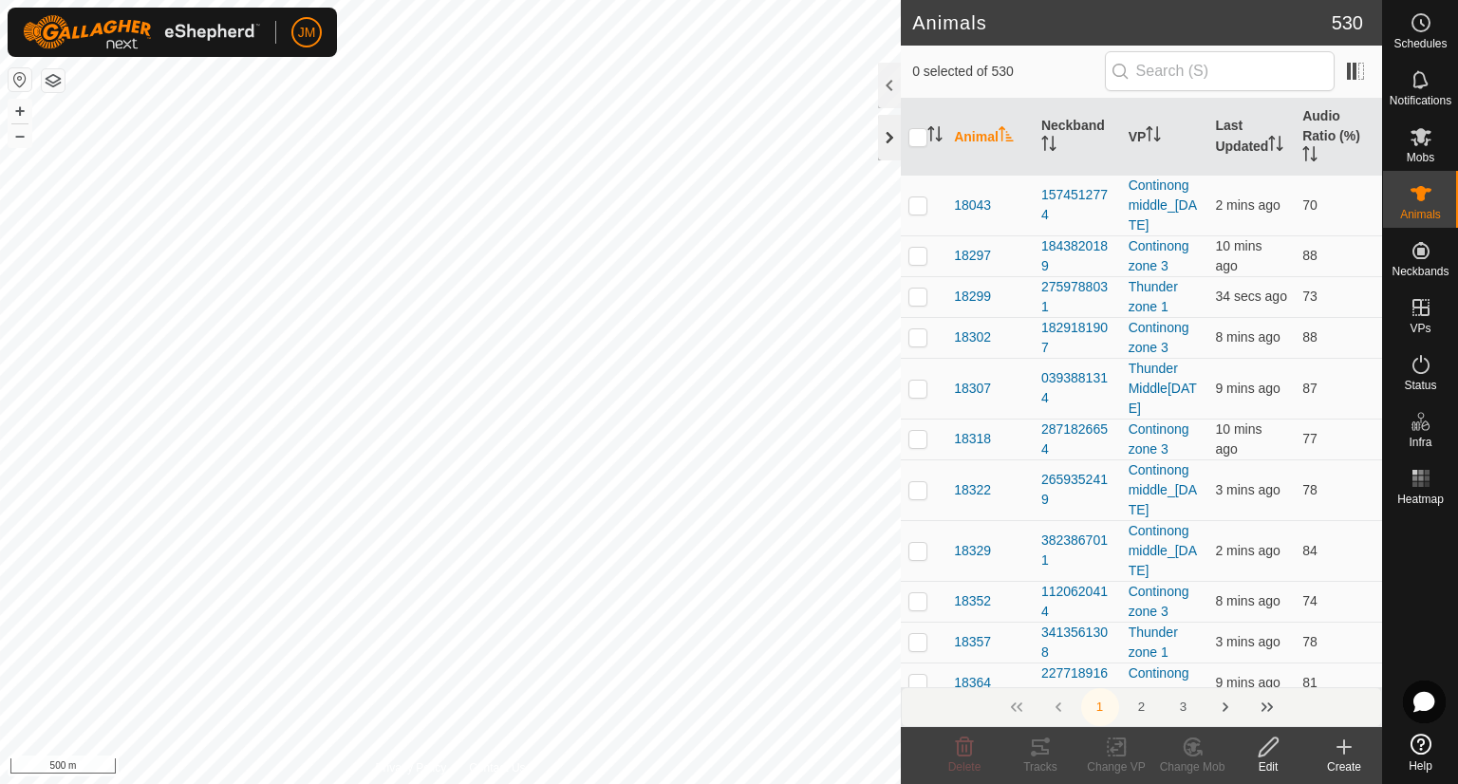
click at [888, 150] on div at bounding box center [889, 138] width 23 height 46
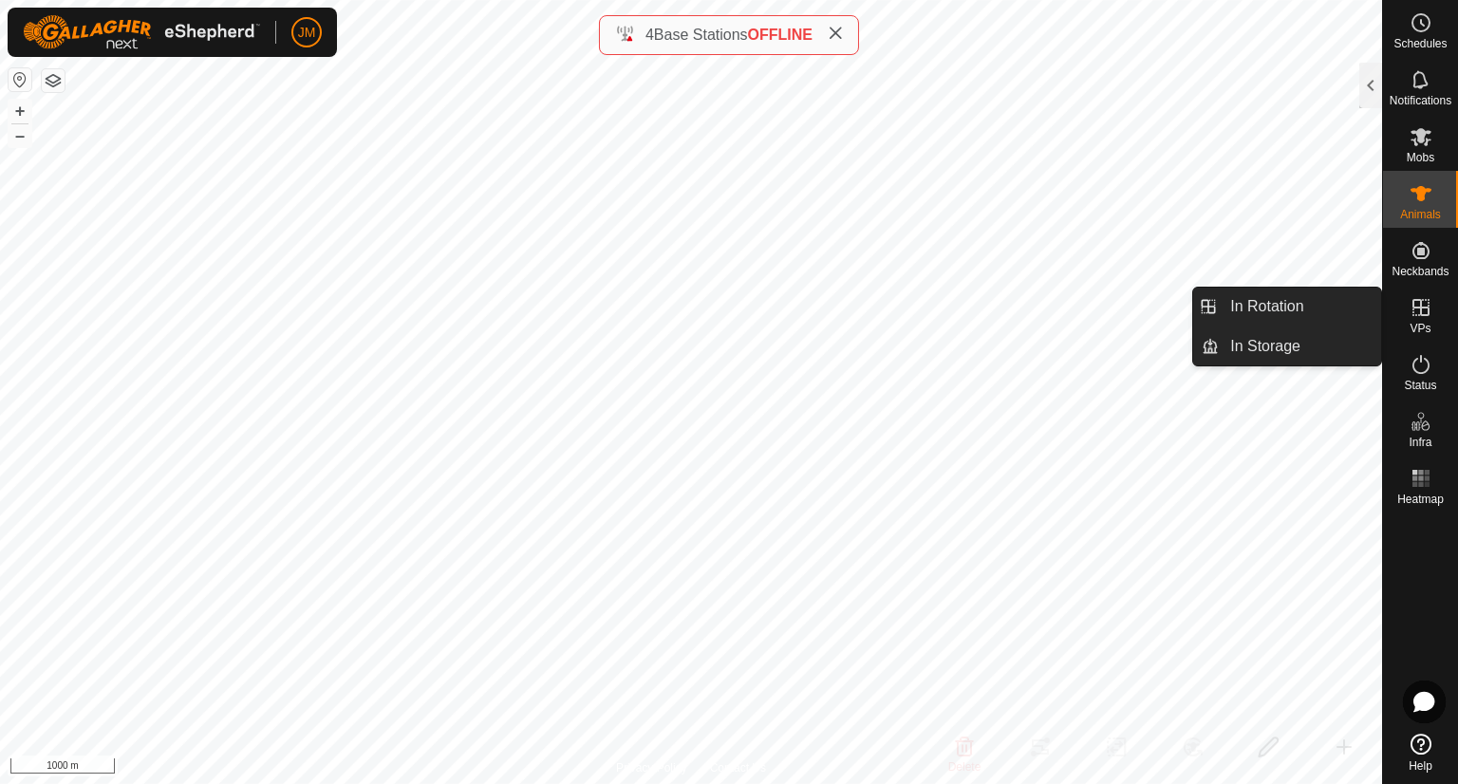
click at [1408, 313] on es-virtualpaddocks-svg-icon at bounding box center [1421, 307] width 34 height 30
click at [1284, 346] on link "In Storage" at bounding box center [1300, 346] width 162 height 38
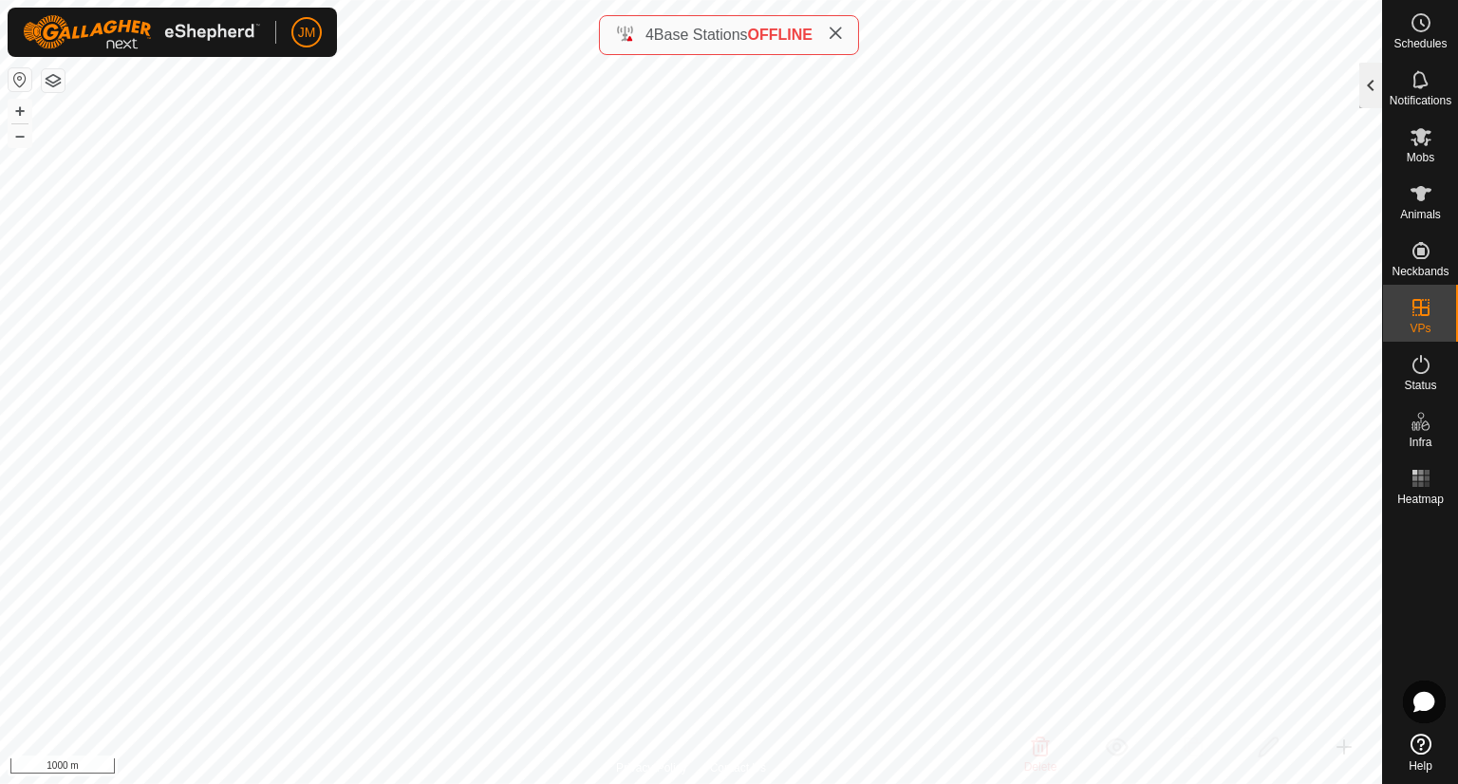
click at [1365, 88] on div at bounding box center [1370, 86] width 23 height 46
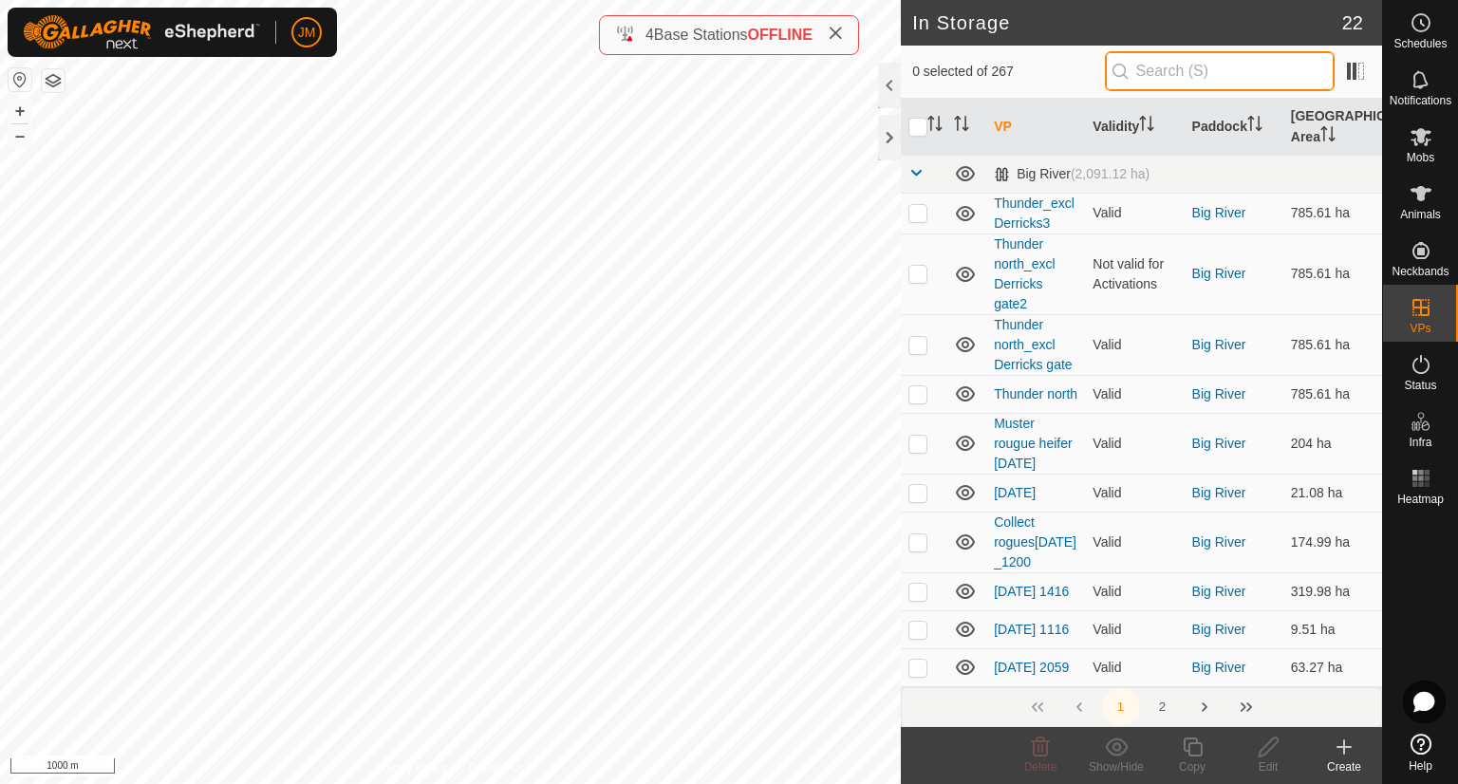
click at [1151, 74] on input "text" at bounding box center [1220, 71] width 230 height 40
paste input "Thunder zone1_zone2"
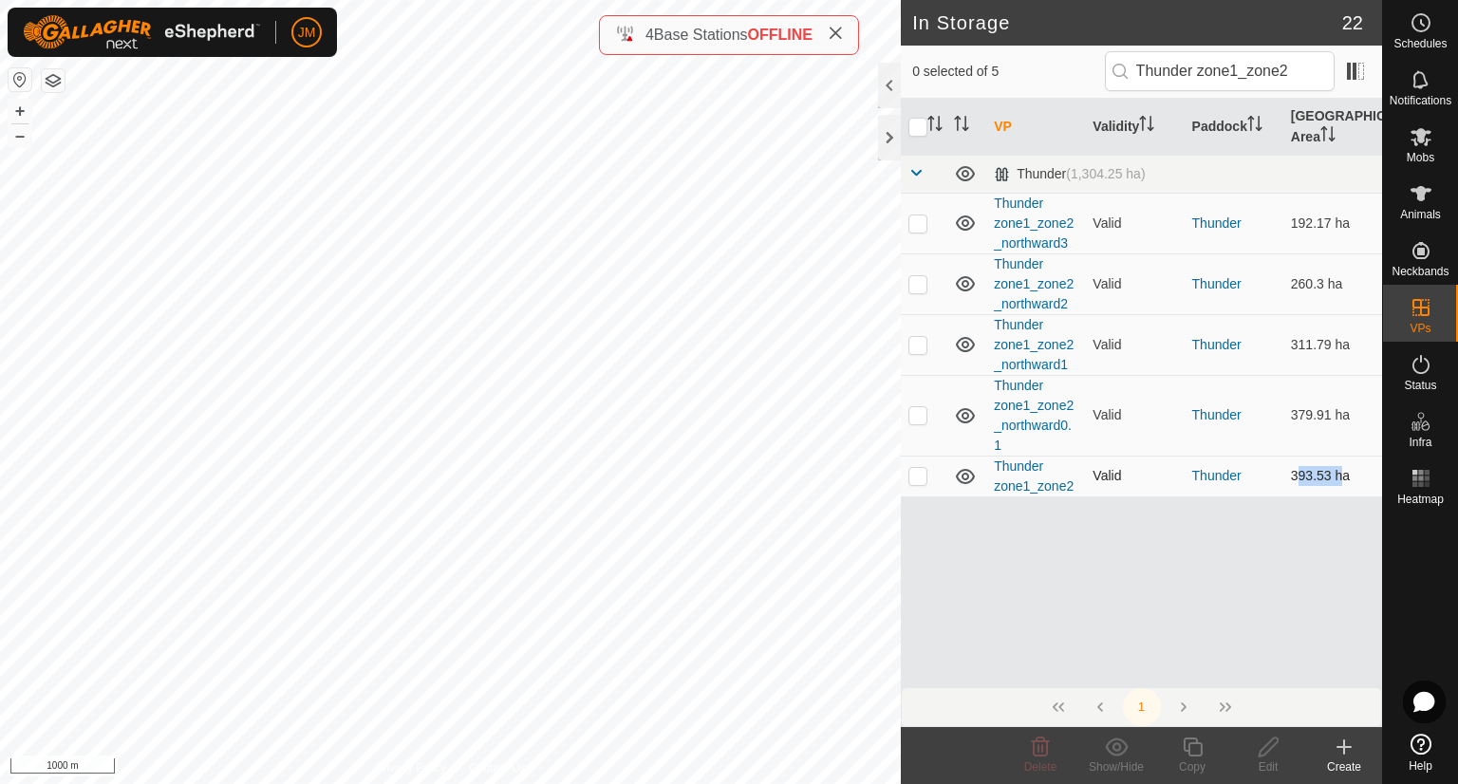
drag, startPoint x: 1287, startPoint y: 478, endPoint x: 1333, endPoint y: 478, distance: 45.6
click at [1333, 478] on td "393.53 ha" at bounding box center [1332, 476] width 99 height 41
copy td "393.53"
click at [1227, 74] on input "Thunder zone1_zone2" at bounding box center [1220, 71] width 230 height 40
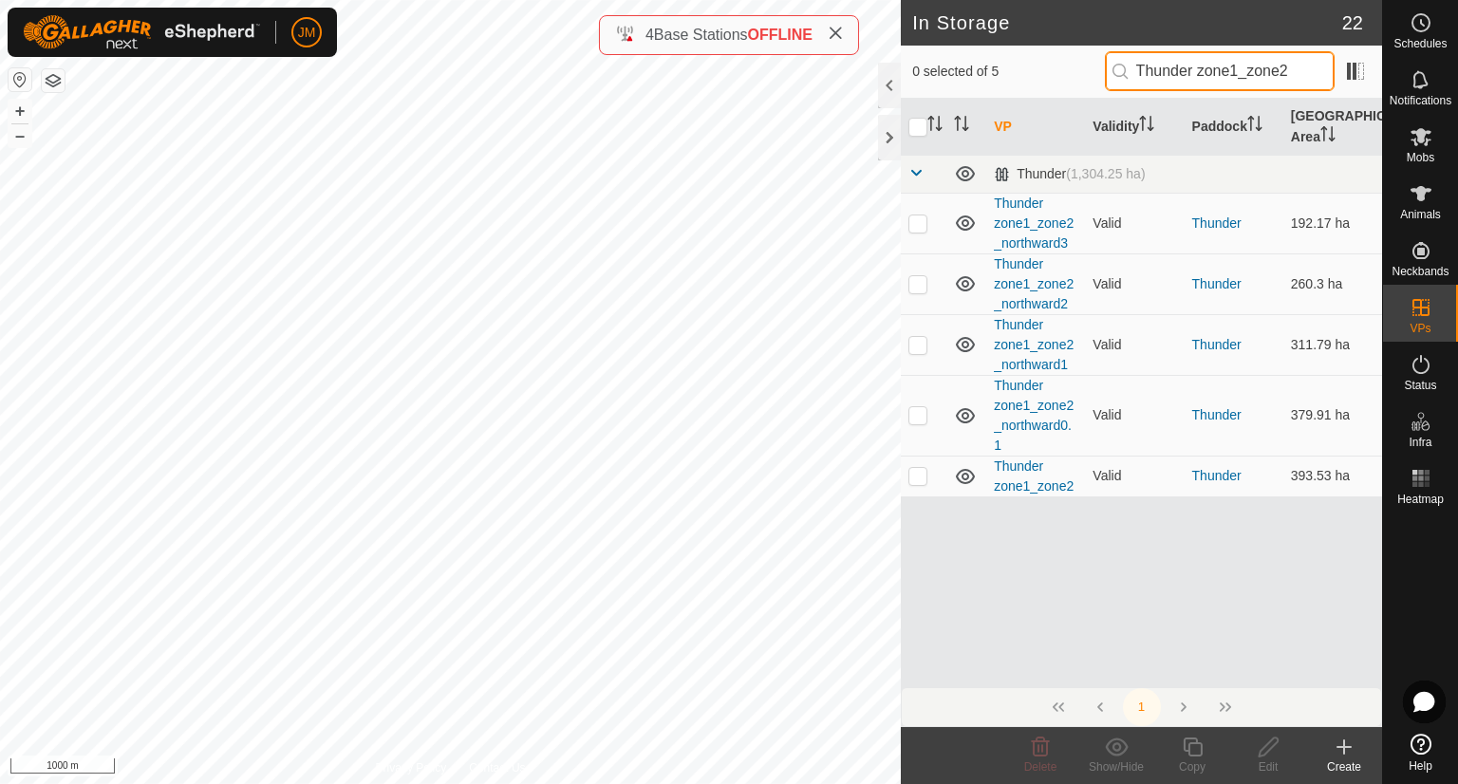
click at [1227, 74] on input "Thunder zone1_zone2" at bounding box center [1220, 71] width 230 height 40
paste input "_northward1"
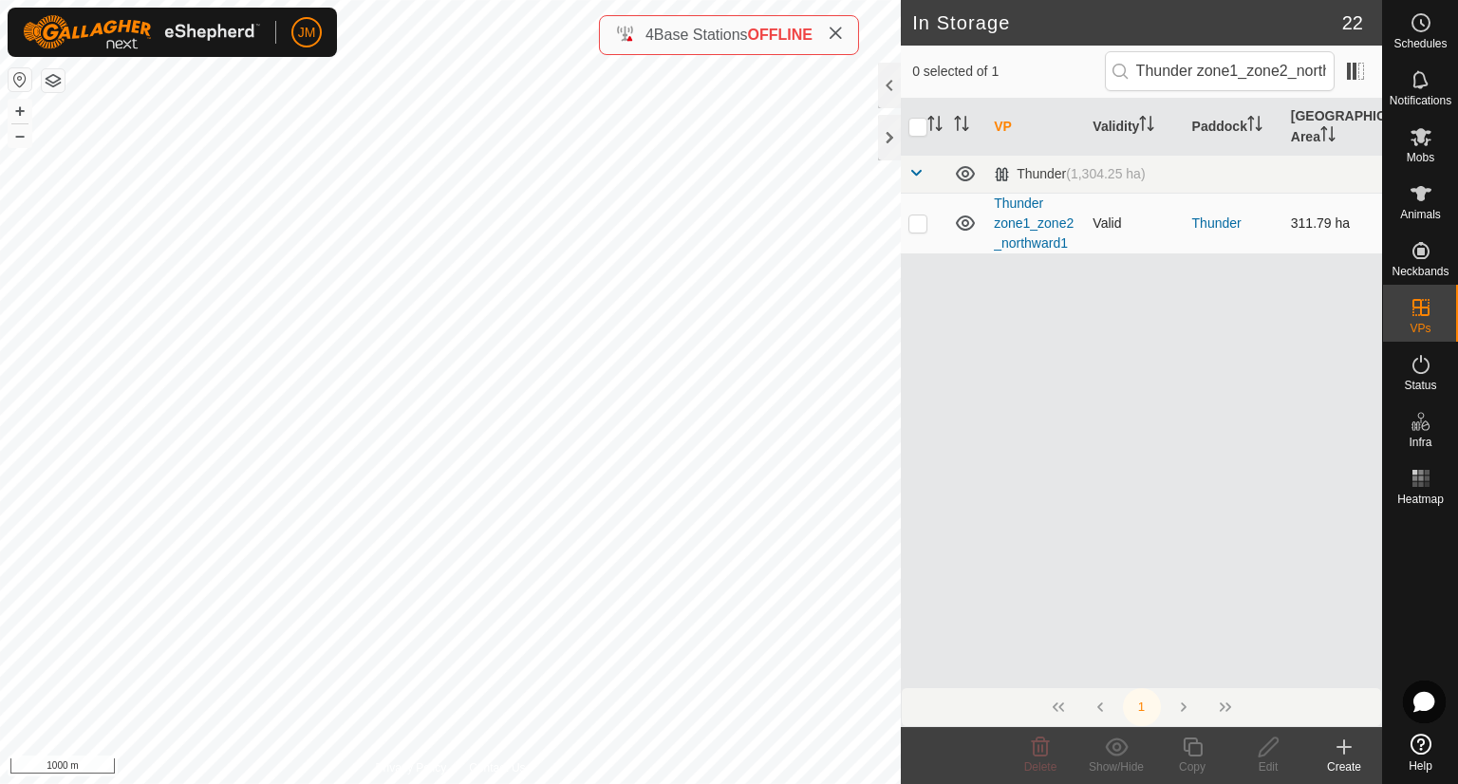
drag, startPoint x: 1267, startPoint y: 219, endPoint x: 1330, endPoint y: 225, distance: 62.9
click at [1330, 225] on tr "Thunder zone1_zone2_northward1 Valid Thunder 311.79 ha" at bounding box center [1141, 223] width 481 height 61
copy tr "311.79"
click at [1139, 77] on input "Thunder zone1_zone2_northward1" at bounding box center [1220, 71] width 230 height 40
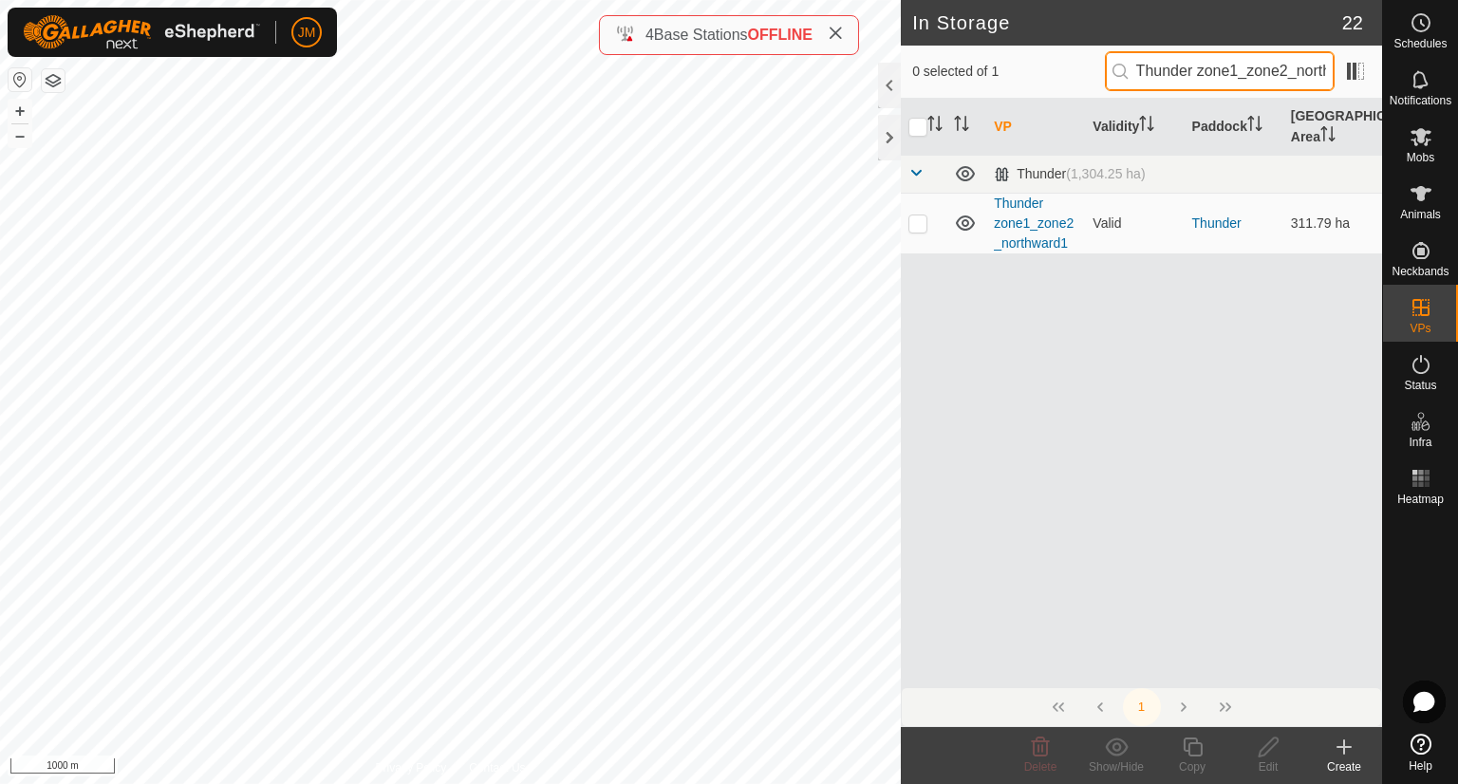
click at [1139, 77] on input "Thunder zone1_zone2_northward1" at bounding box center [1220, 71] width 230 height 40
paste input "Continong zone 2_zone 3_eastward2"
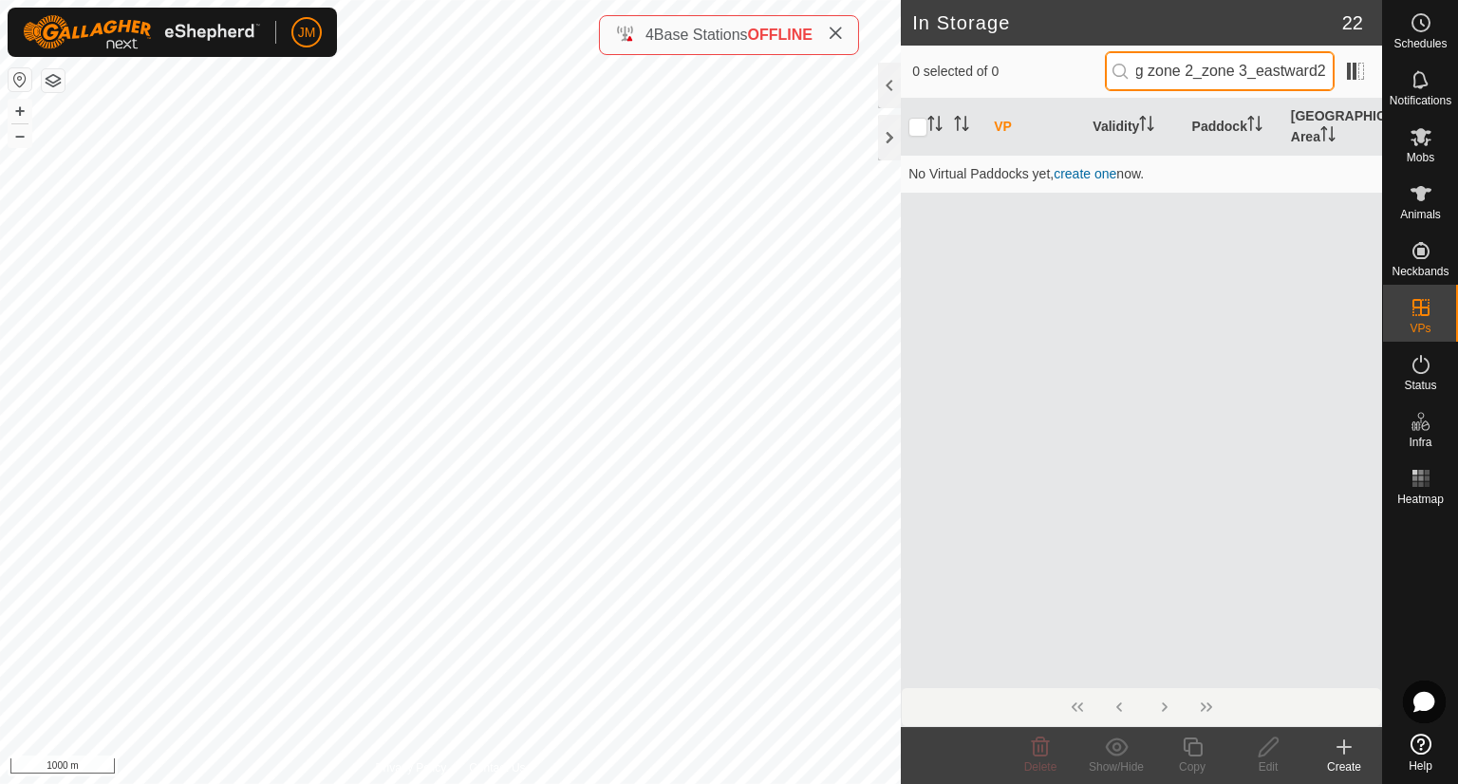
type input "Continong zone 2_zone 3_eastward2"
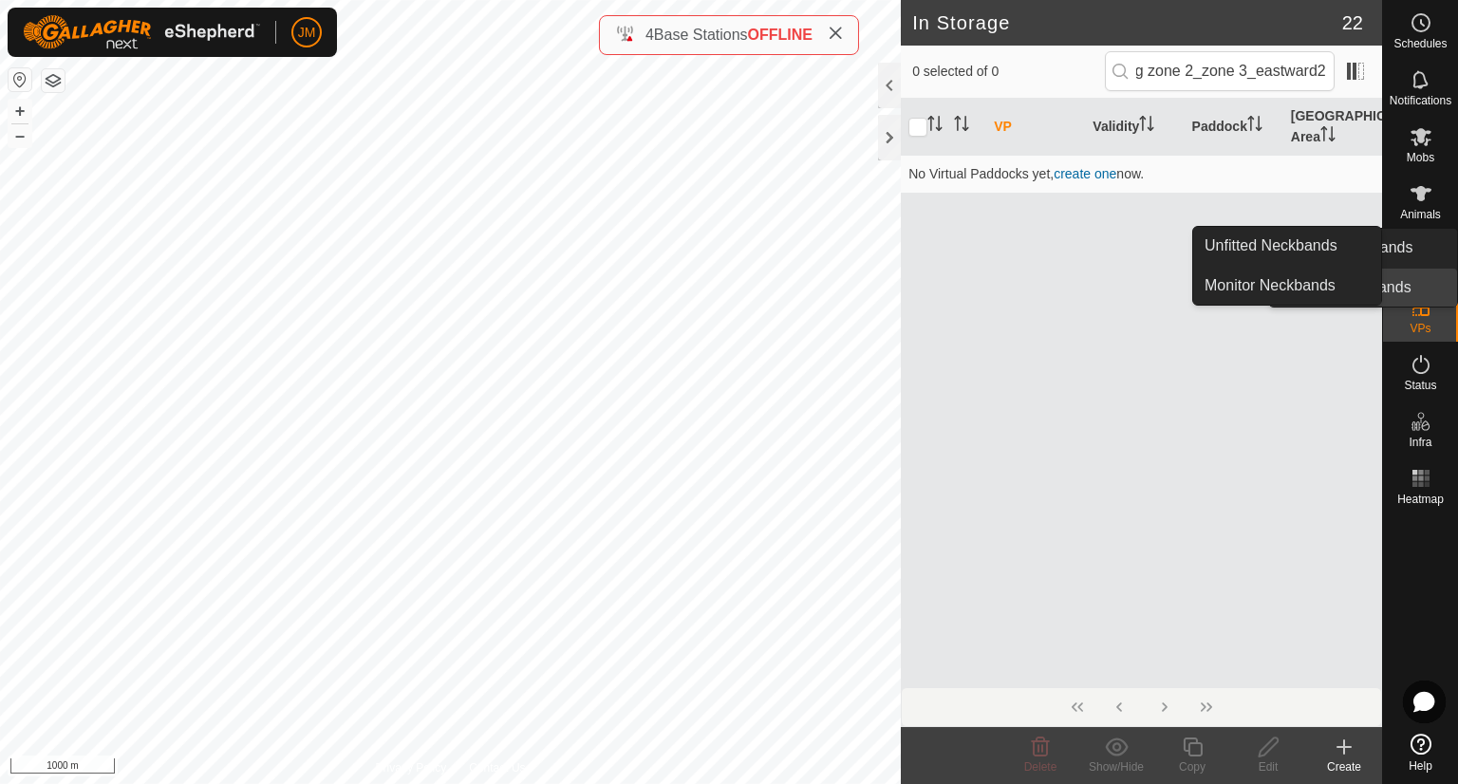
scroll to position [0, 0]
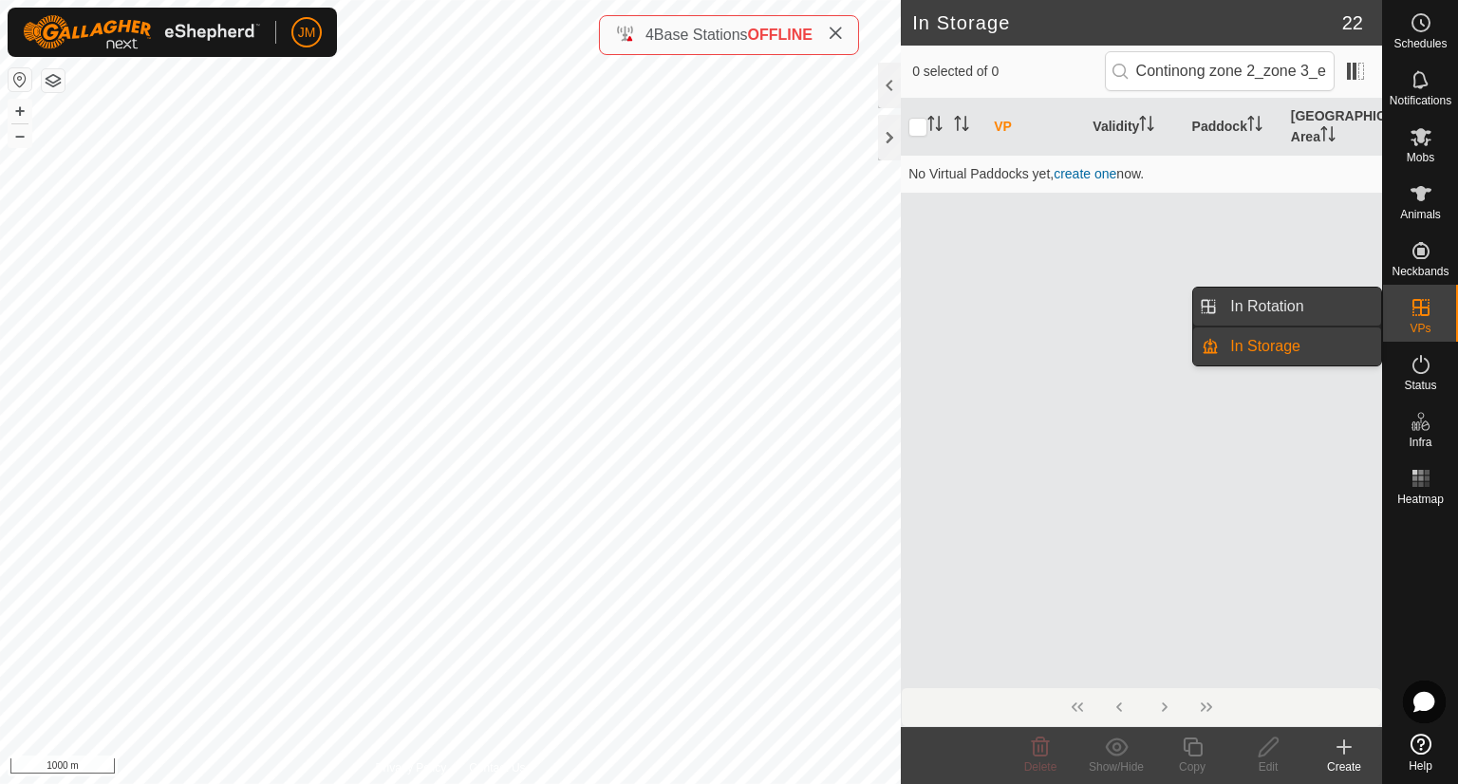
click at [1348, 306] on link "In Rotation" at bounding box center [1300, 307] width 162 height 38
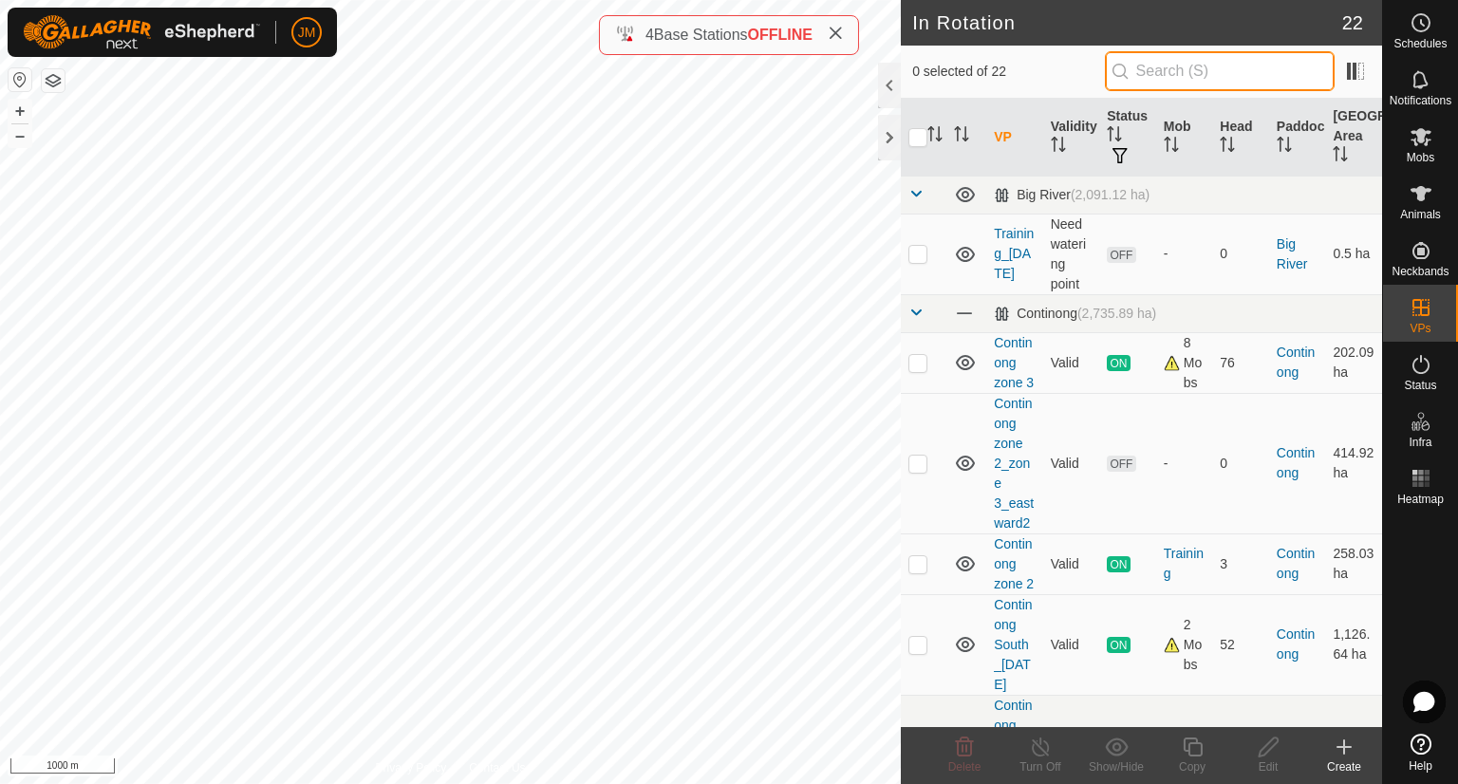
click at [1220, 81] on input "text" at bounding box center [1220, 71] width 230 height 40
paste input "Continong zone 2_zone 3_eastward2"
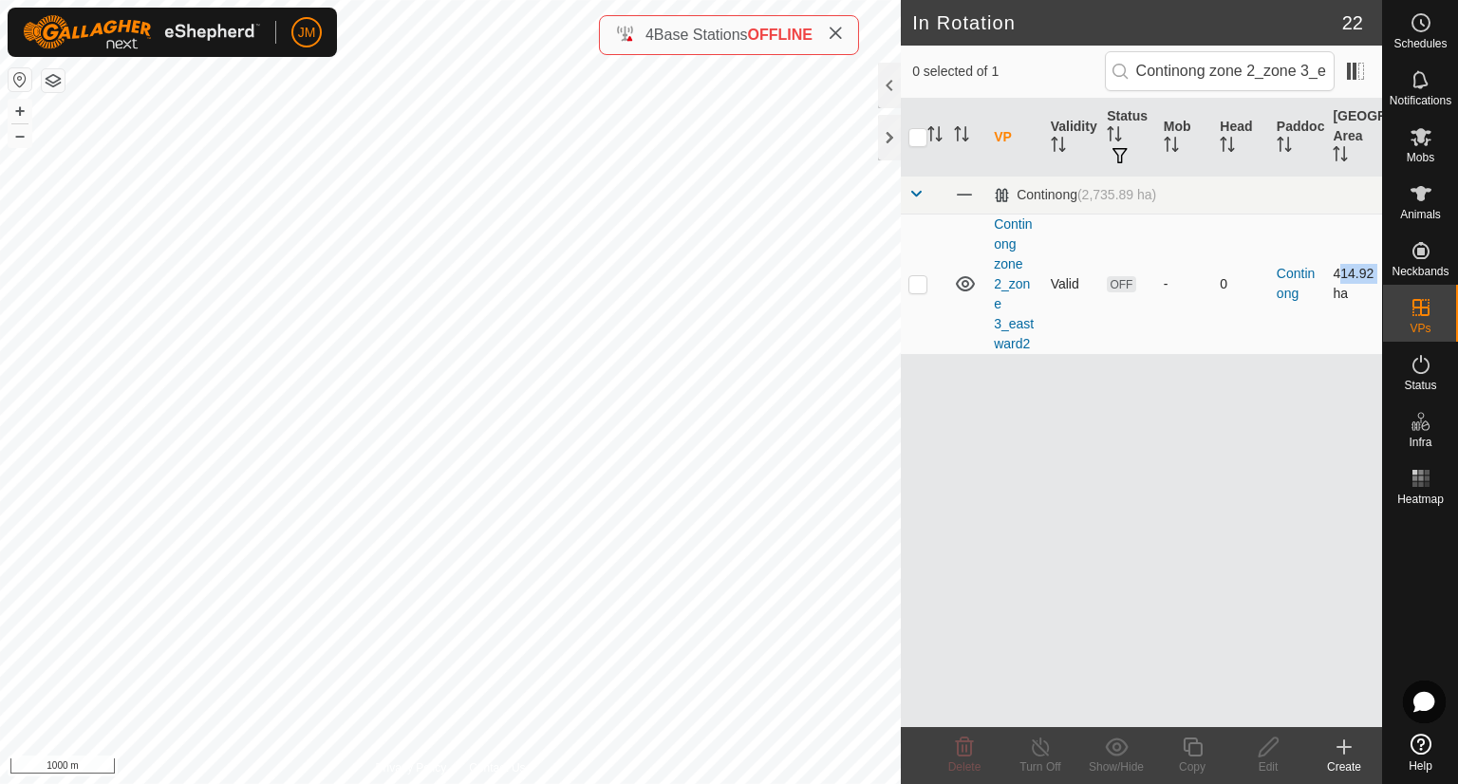
drag, startPoint x: 1327, startPoint y: 269, endPoint x: 1375, endPoint y: 275, distance: 48.9
click at [1375, 275] on td "414.92 ha" at bounding box center [1353, 284] width 57 height 140
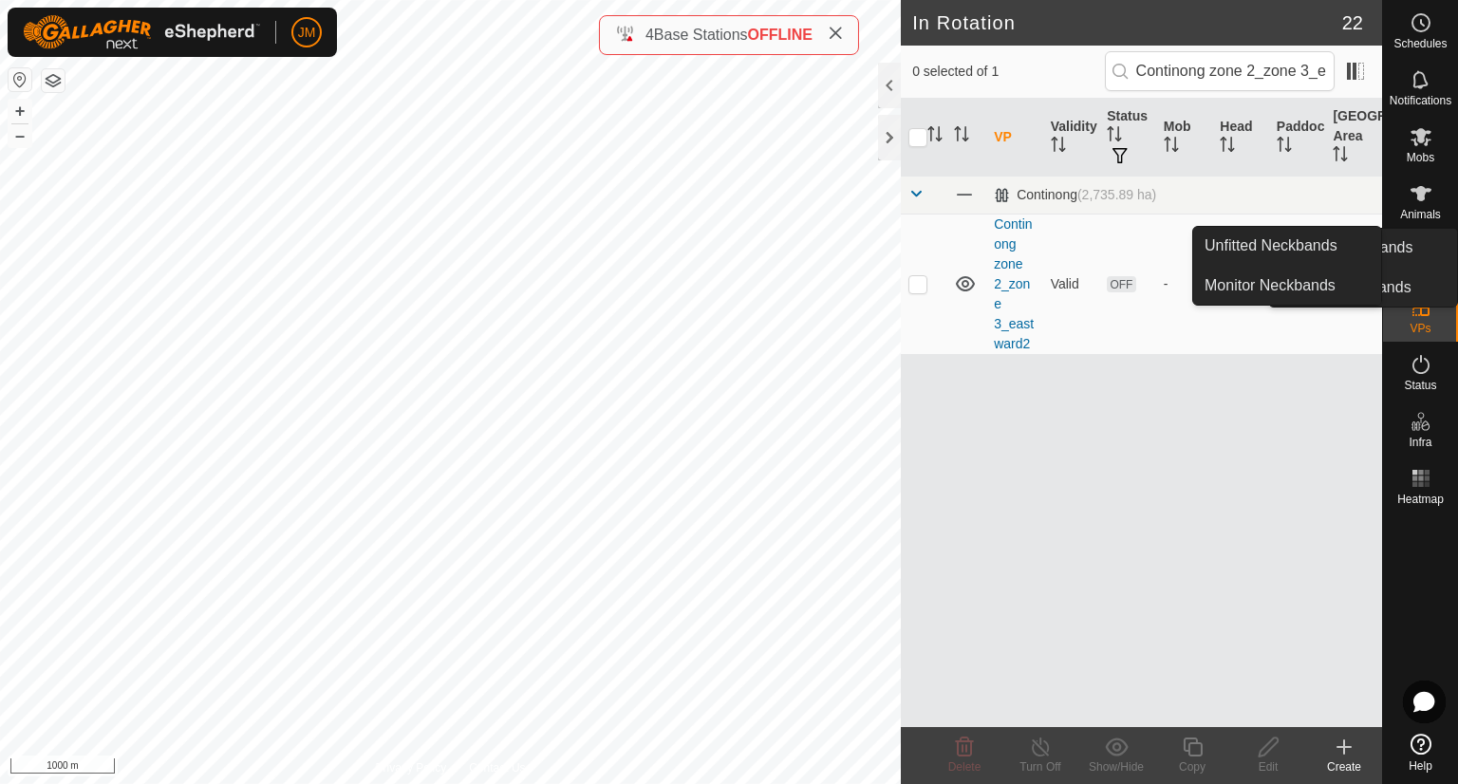
copy td "414.92"
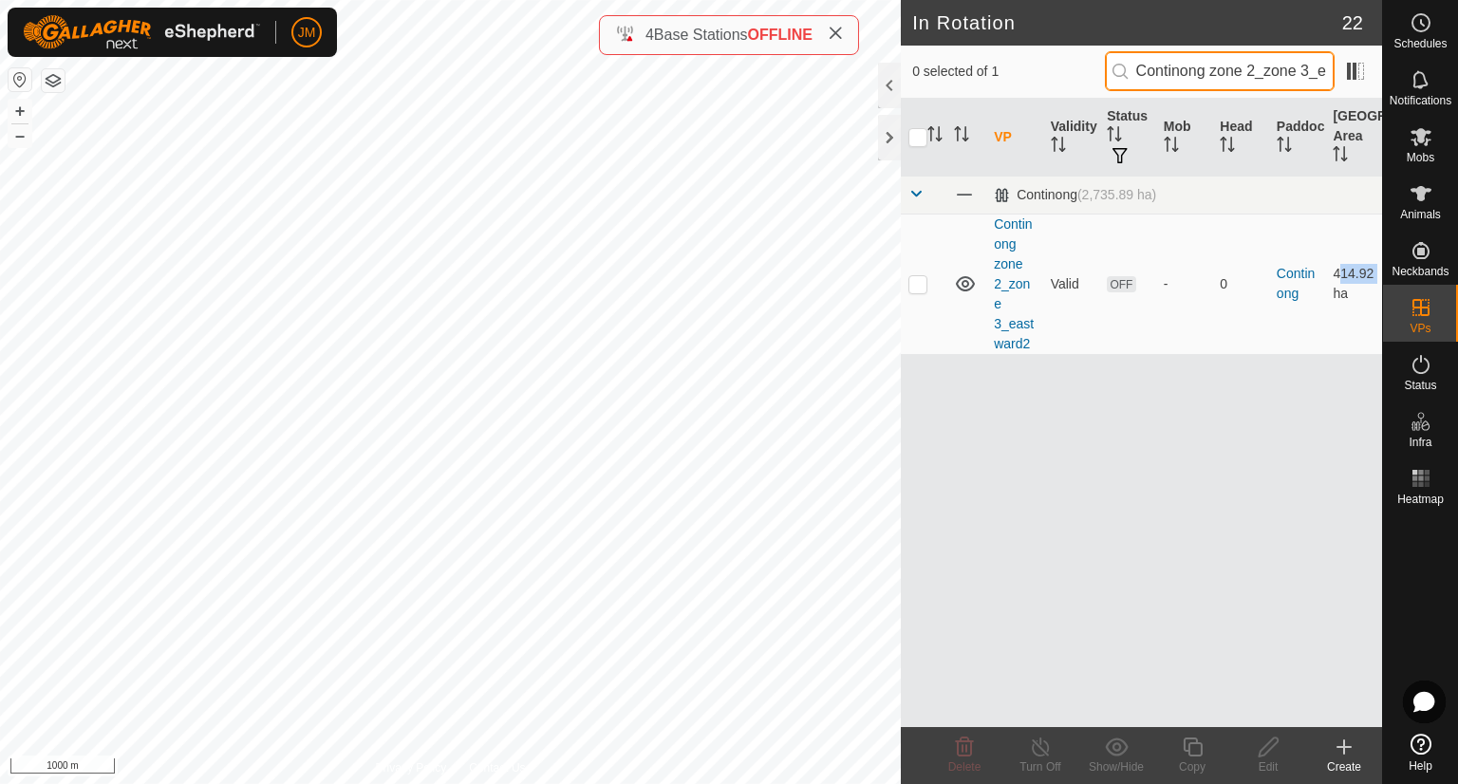
click at [1240, 70] on input "Continong zone 2_zone 3_eastward2" at bounding box center [1220, 71] width 230 height 40
paste input "3"
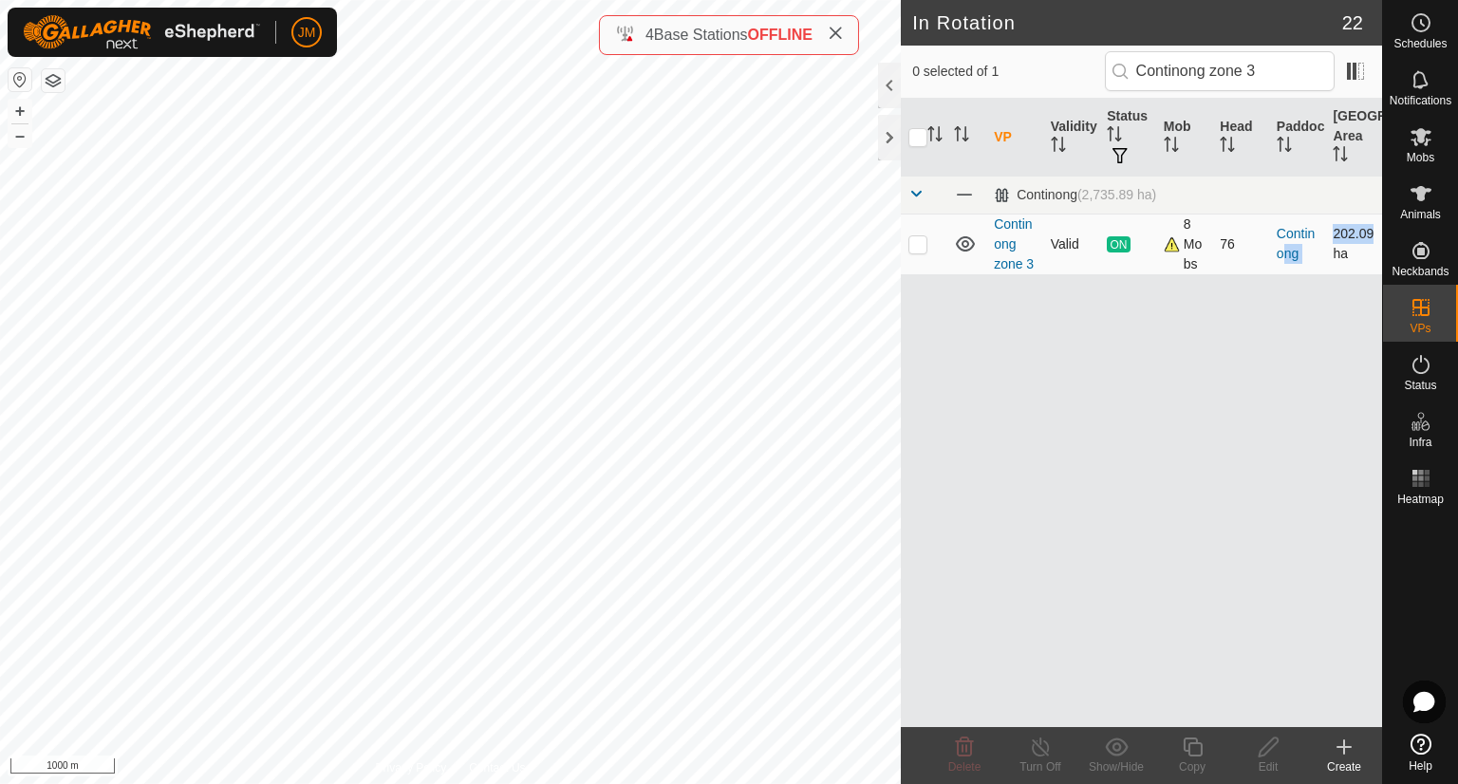
drag, startPoint x: 1322, startPoint y: 233, endPoint x: 1364, endPoint y: 236, distance: 41.9
click at [1364, 236] on tr "Continong zone 3 Valid ON 8 Mobs 76 Continong 202.09 ha" at bounding box center [1141, 244] width 481 height 61
click at [1364, 236] on td "202.09 ha" at bounding box center [1353, 244] width 57 height 61
drag, startPoint x: 1333, startPoint y: 236, endPoint x: 1371, endPoint y: 229, distance: 38.7
click at [1371, 229] on td "202.09 ha" at bounding box center [1353, 244] width 57 height 61
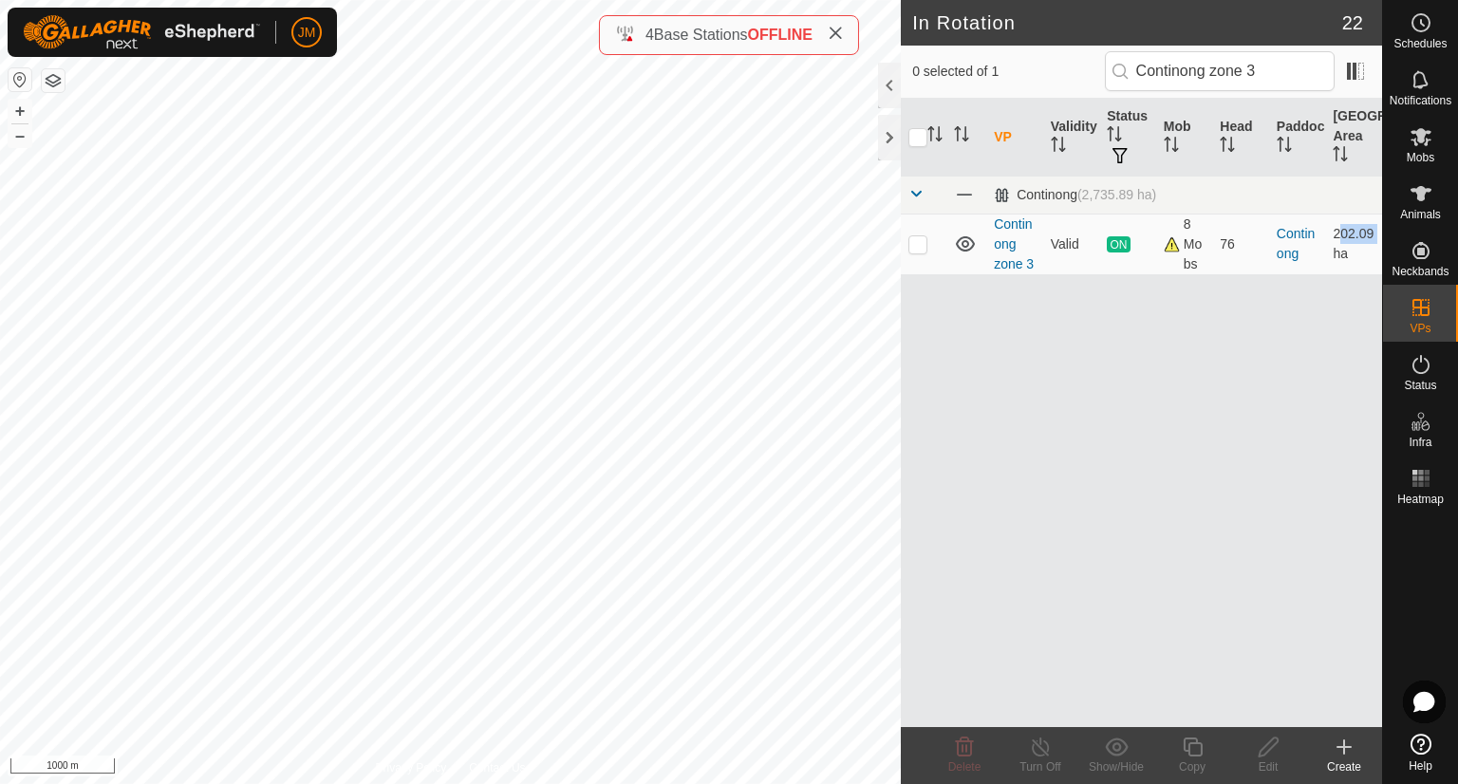
copy td "202.09"
click at [1258, 63] on input "Continong zone 3" at bounding box center [1220, 71] width 230 height 40
click at [1258, 64] on input "Continong zone 3" at bounding box center [1220, 71] width 230 height 40
paste input "2_zone 3_eastwa"
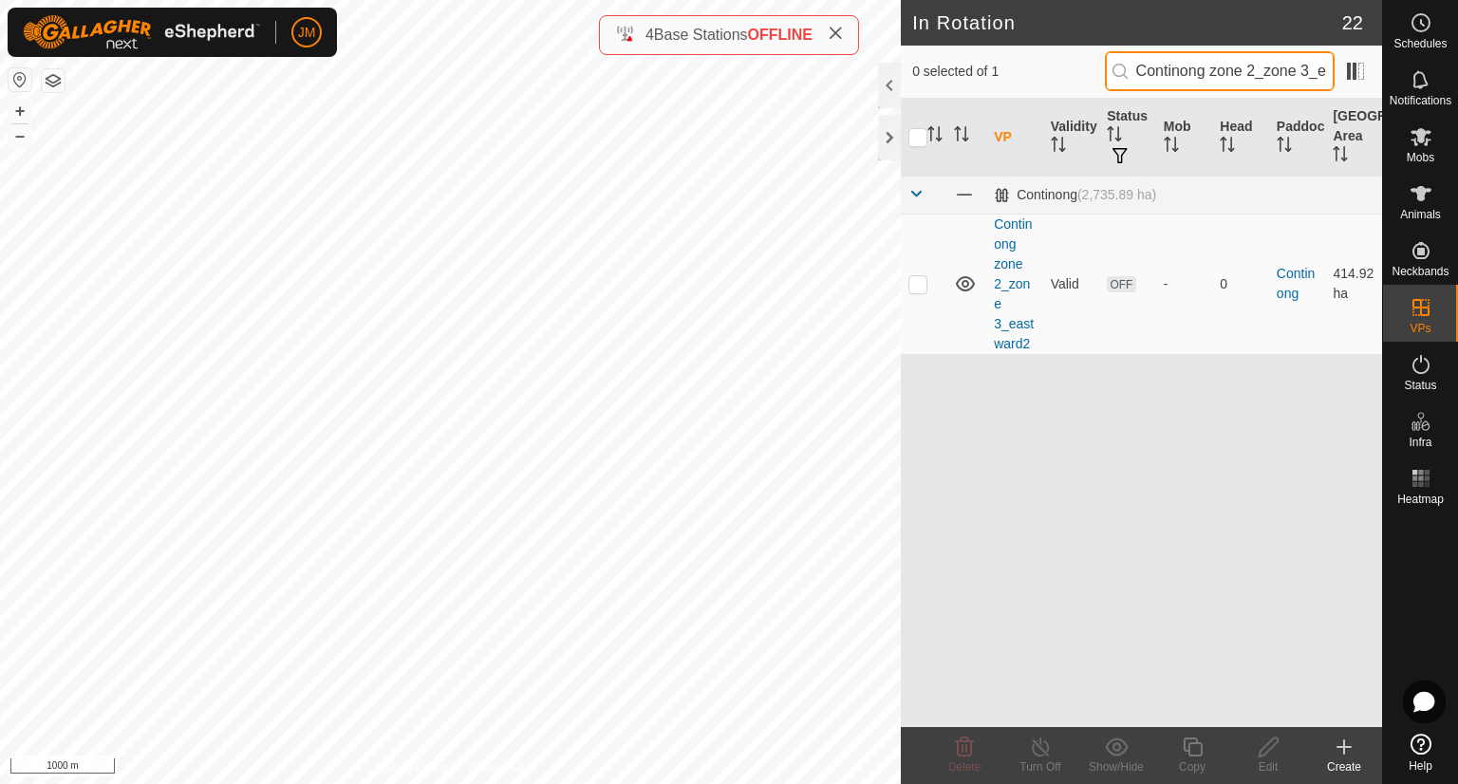
scroll to position [0, 45]
drag, startPoint x: 1331, startPoint y: 271, endPoint x: 1375, endPoint y: 275, distance: 44.9
click at [1375, 275] on td "414.92 ha" at bounding box center [1353, 284] width 57 height 140
click at [1291, 71] on input "Continong zone 2_zone 3_eastwa" at bounding box center [1220, 71] width 230 height 40
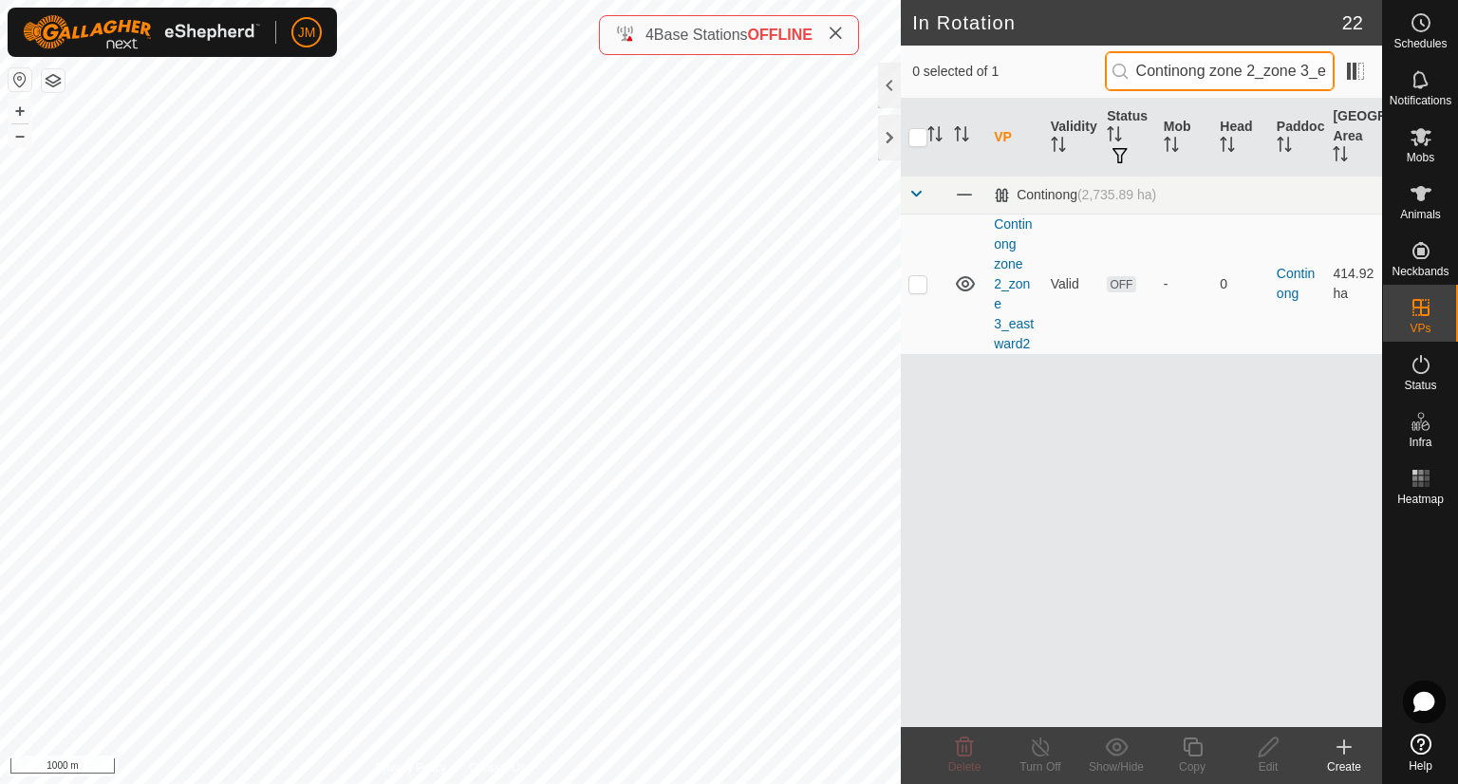
click at [1291, 71] on input "Continong zone 2_zone 3_eastwa" at bounding box center [1220, 71] width 230 height 40
paste input "Thunder zone1_zone2_northward3"
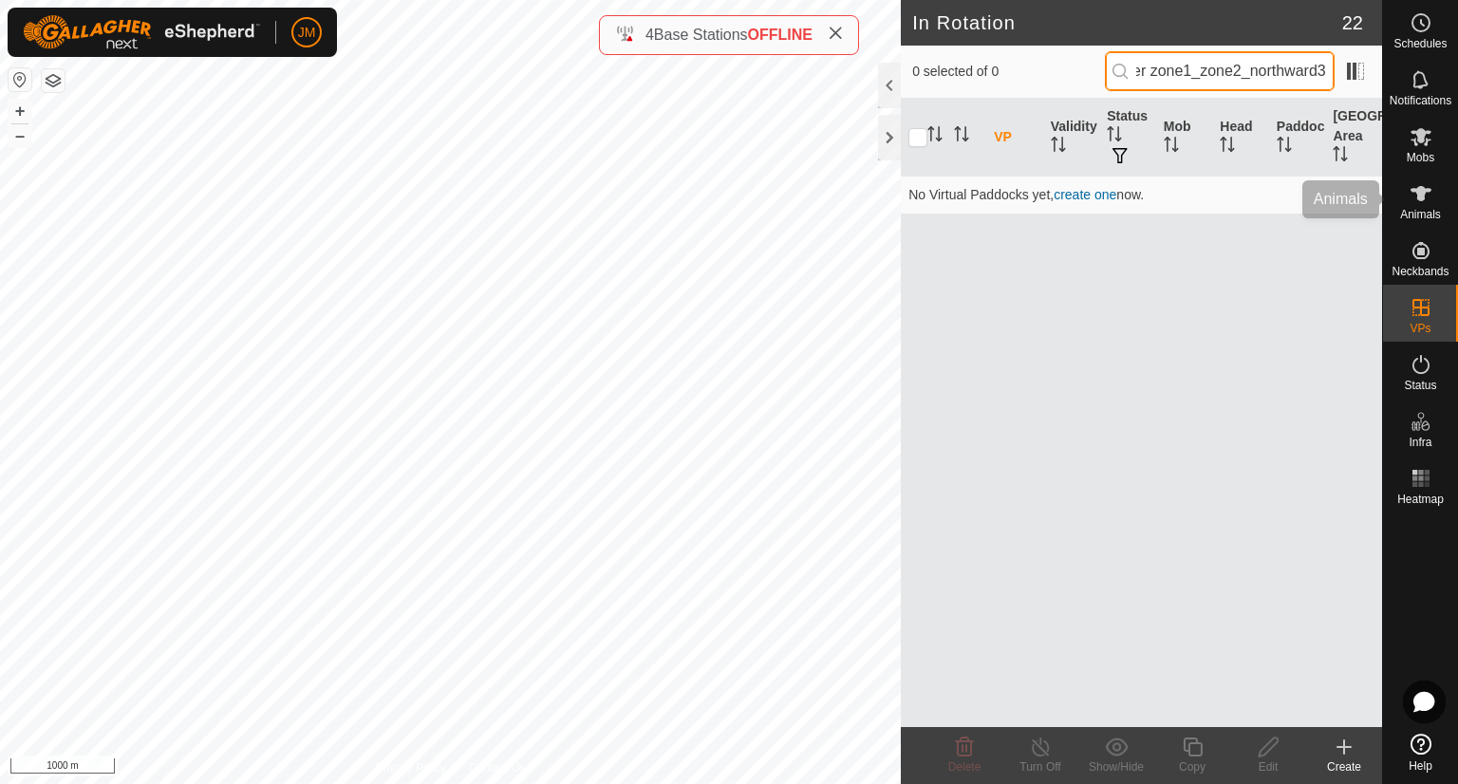
type input "Thunder zone1_zone2_northward3"
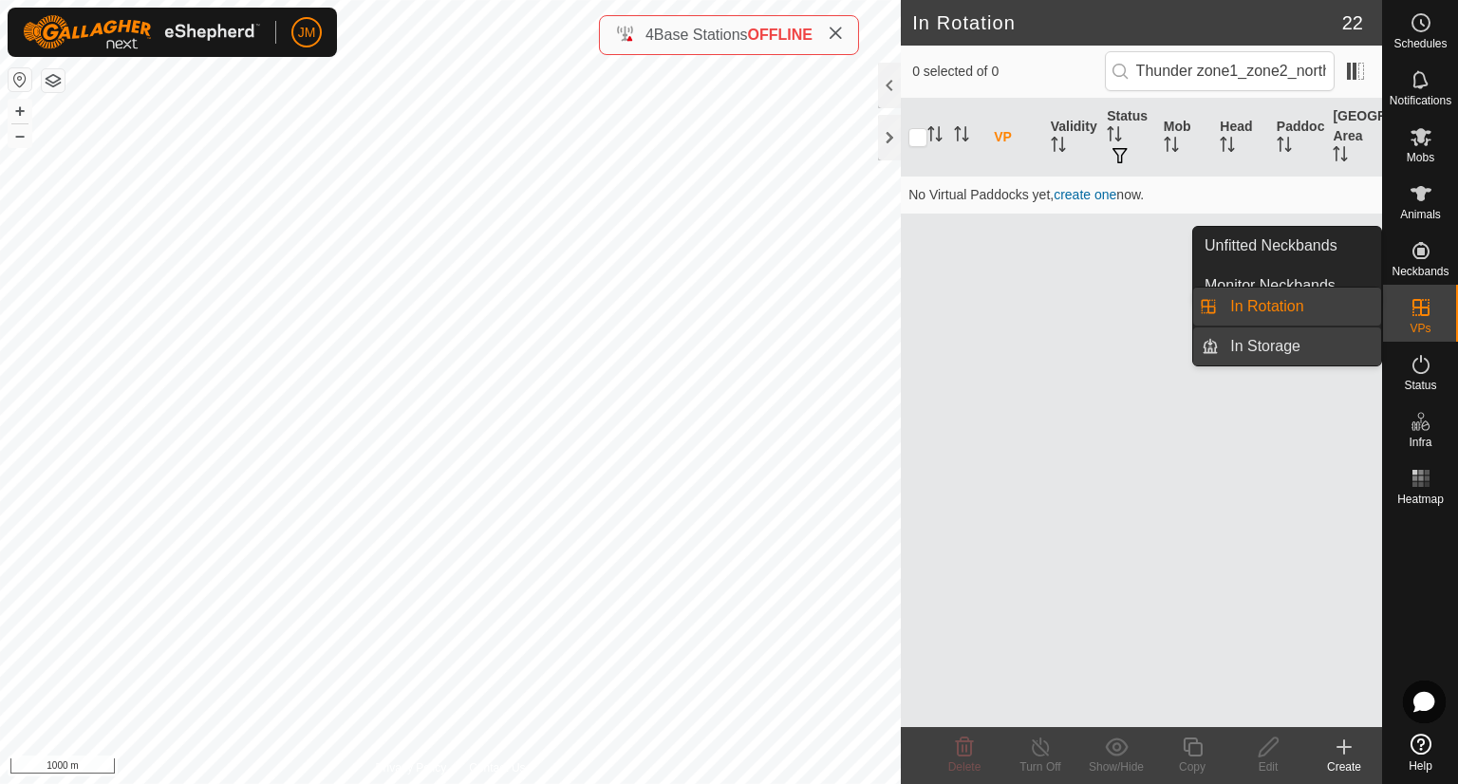
click at [1336, 330] on link "In Storage" at bounding box center [1300, 346] width 162 height 38
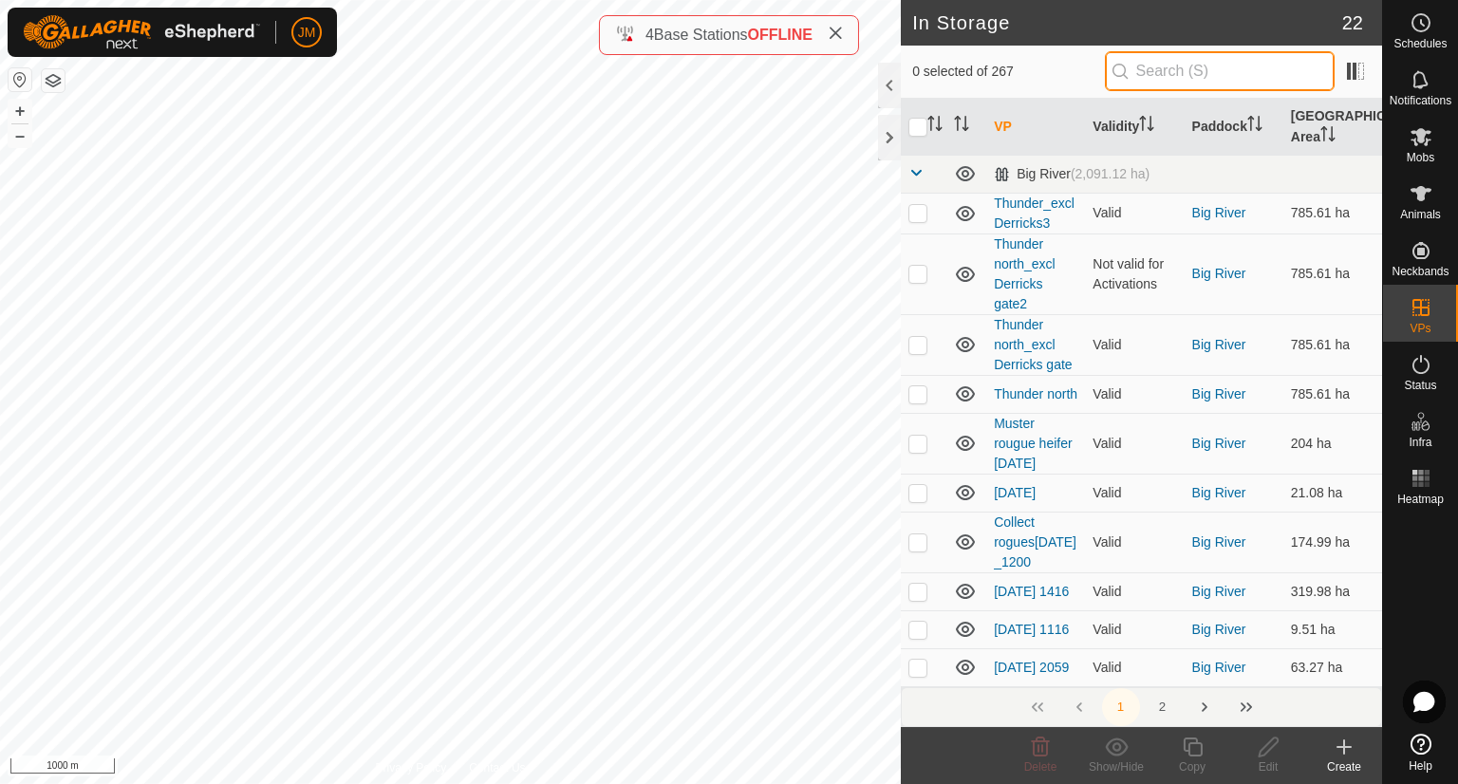
click at [1218, 72] on input "text" at bounding box center [1220, 71] width 230 height 40
paste input "Thunder zone1_zone2_northward3"
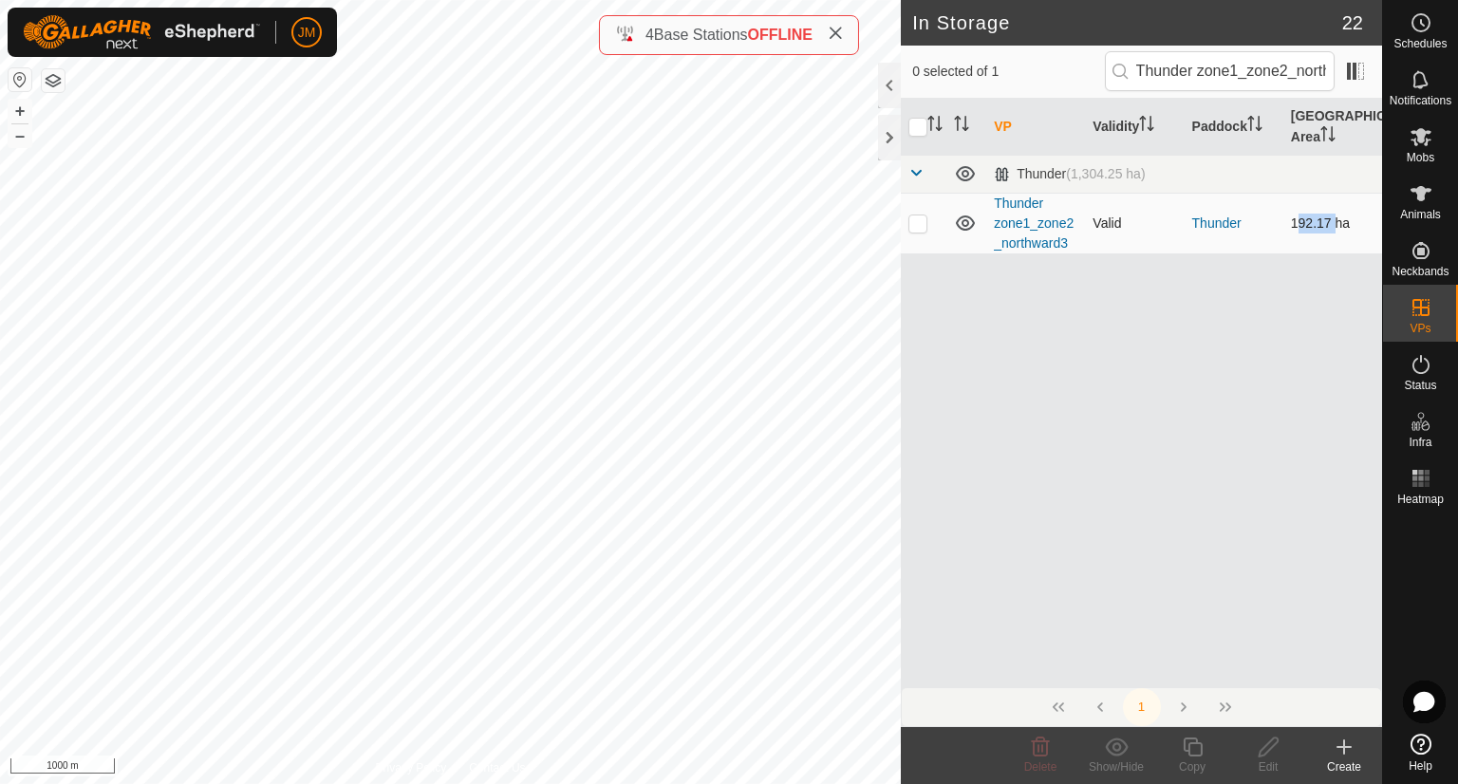
drag, startPoint x: 1283, startPoint y: 219, endPoint x: 1330, endPoint y: 229, distance: 47.5
click at [1330, 229] on td "192.17 ha" at bounding box center [1332, 223] width 99 height 61
copy td "192.17"
click at [1160, 69] on input "Thunder zone1_zone2_northward3" at bounding box center [1220, 71] width 230 height 40
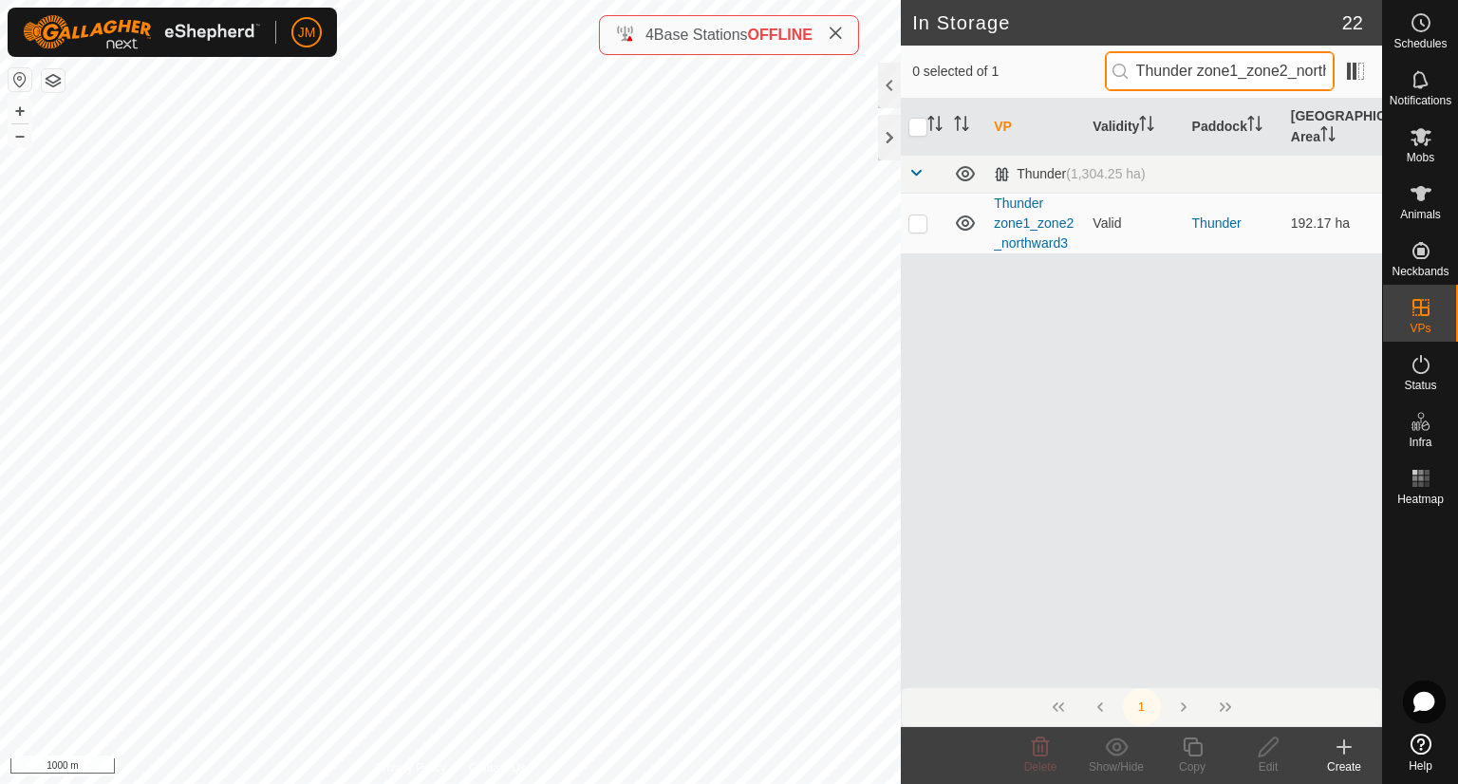
click at [1160, 69] on input "Thunder zone1_zone2_northward3" at bounding box center [1220, 71] width 230 height 40
paste input "Continong zone"
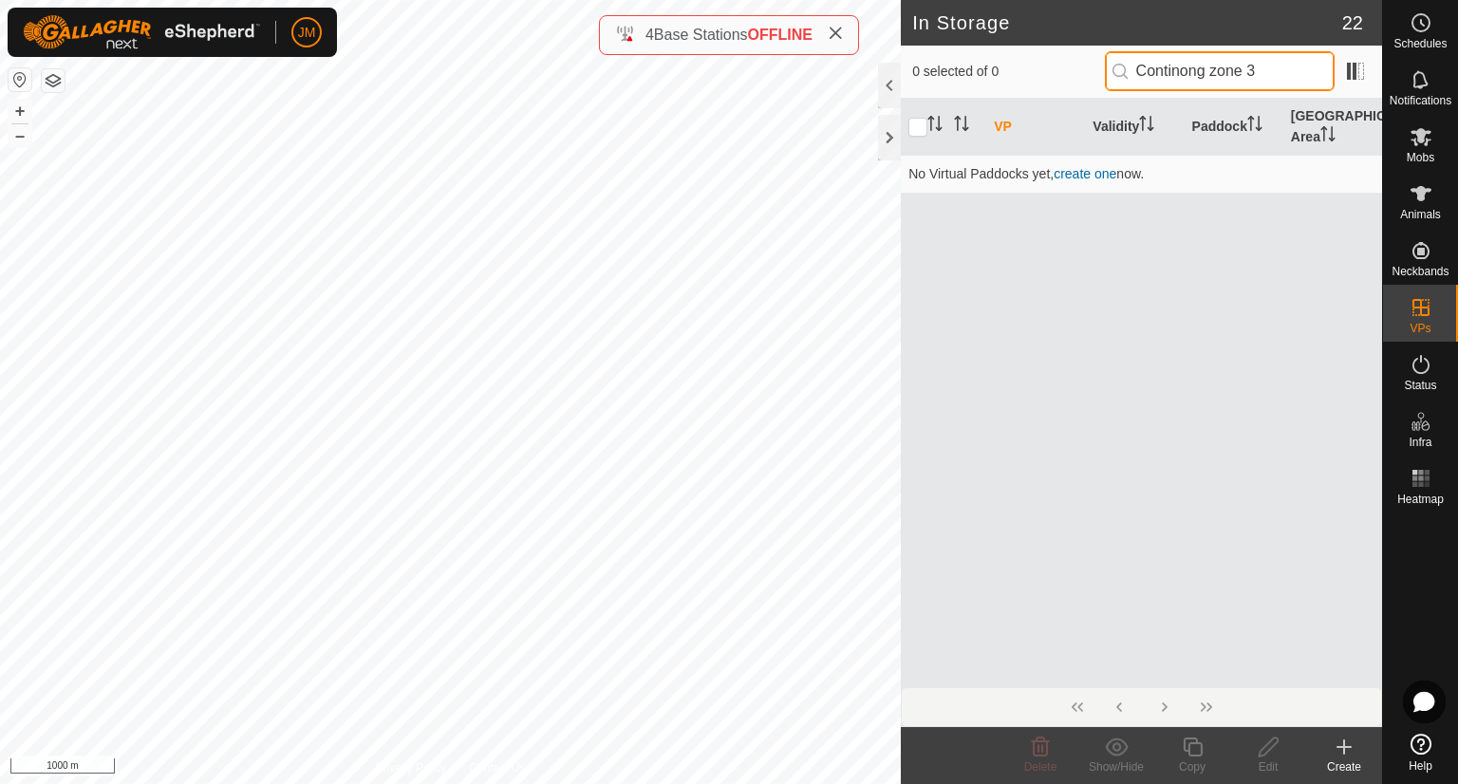
type input "Continong zone 3"
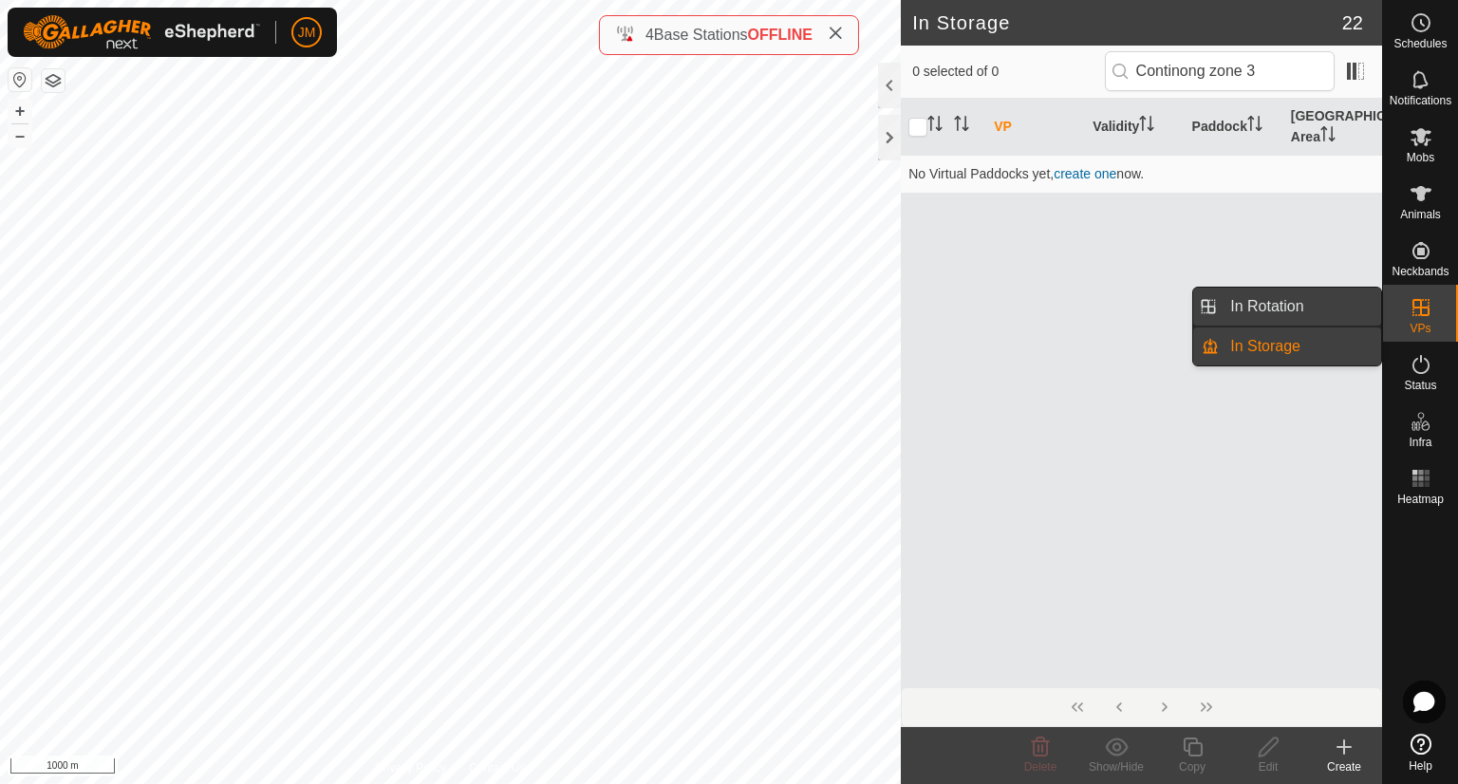
click at [1318, 296] on link "In Rotation" at bounding box center [1300, 307] width 162 height 38
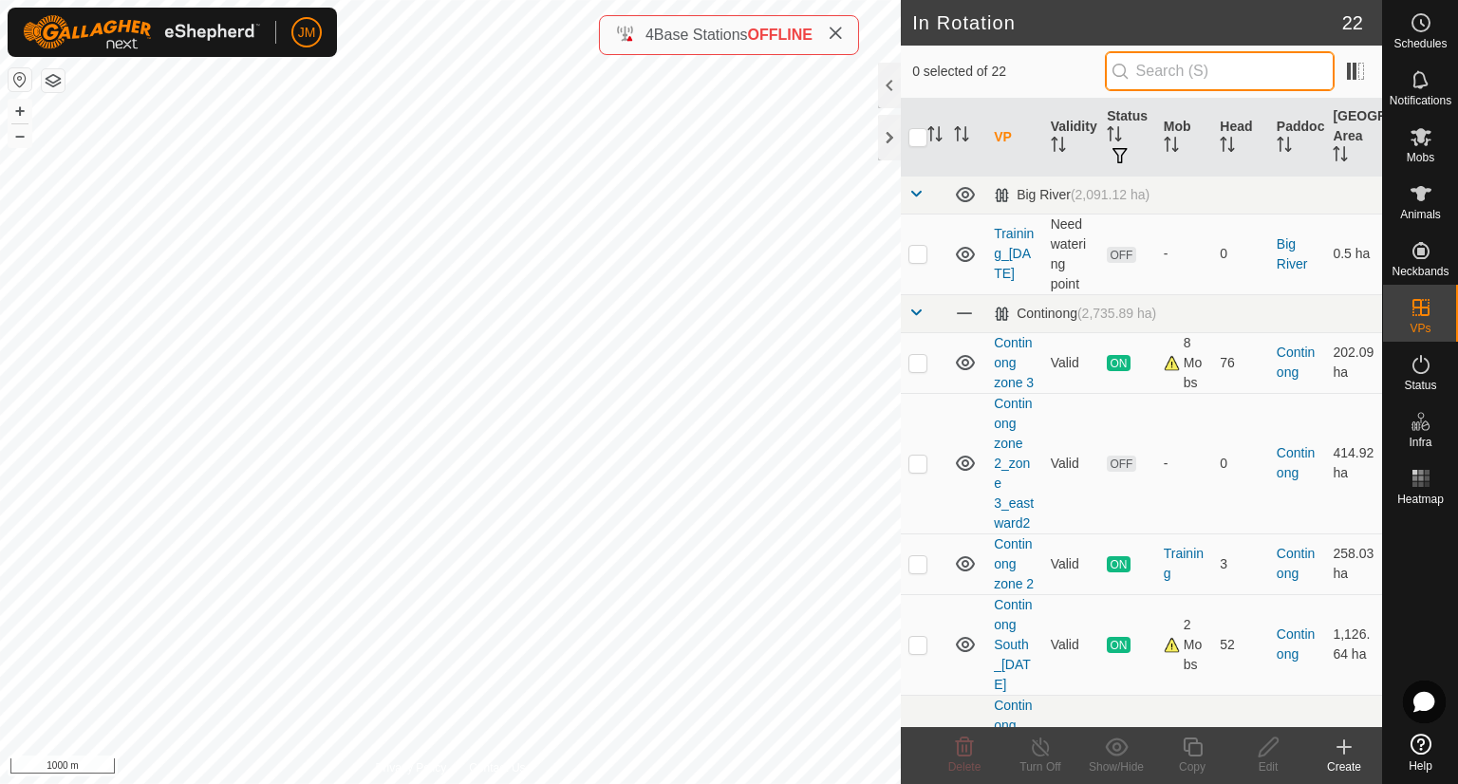
click at [1226, 82] on input "text" at bounding box center [1220, 71] width 230 height 40
paste input "Continong zone 3"
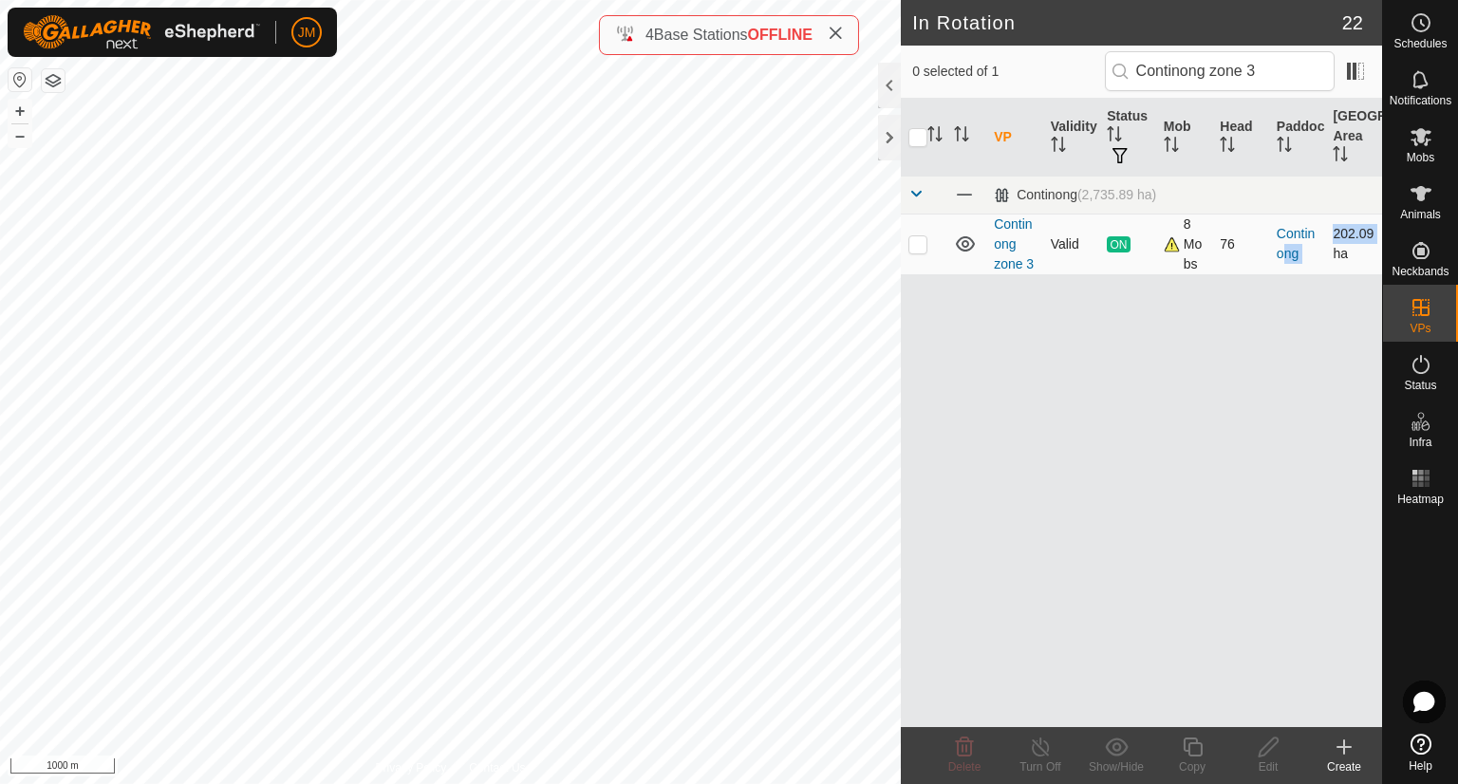
drag, startPoint x: 1322, startPoint y: 232, endPoint x: 1377, endPoint y: 238, distance: 55.5
click at [1377, 238] on tr "Continong zone 3 Valid ON 8 Mobs 76 Continong 202.09 ha" at bounding box center [1141, 244] width 481 height 61
click at [1374, 238] on td "202.09 ha" at bounding box center [1353, 244] width 57 height 61
drag, startPoint x: 1335, startPoint y: 232, endPoint x: 1372, endPoint y: 234, distance: 37.1
click at [1372, 234] on td "202.09 ha" at bounding box center [1353, 244] width 57 height 61
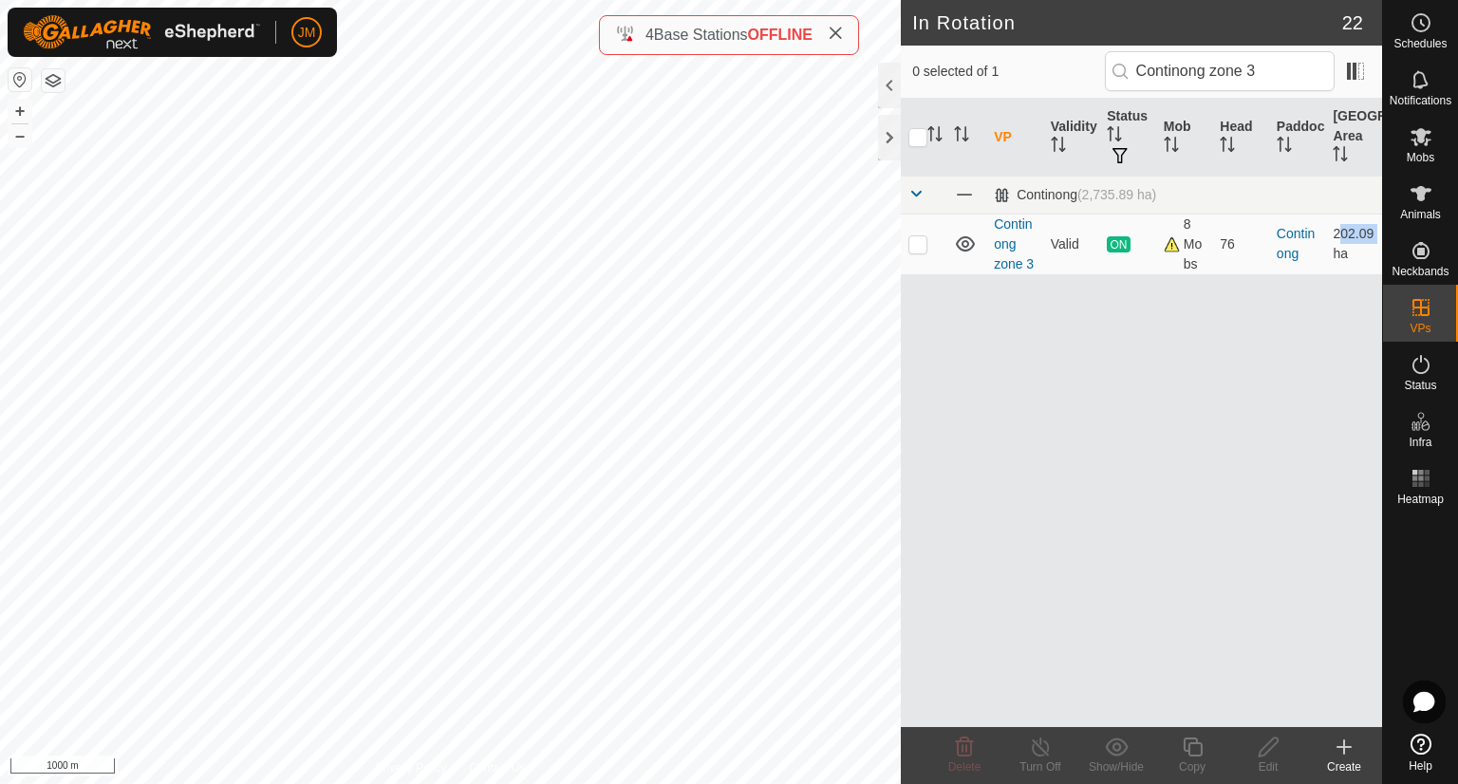
copy td "202.09"
click at [1188, 84] on input "Continong zone 3" at bounding box center [1220, 71] width 230 height 40
click at [1187, 84] on input "Continong zone 3" at bounding box center [1220, 71] width 230 height 40
paste input "Thunder zone 1"
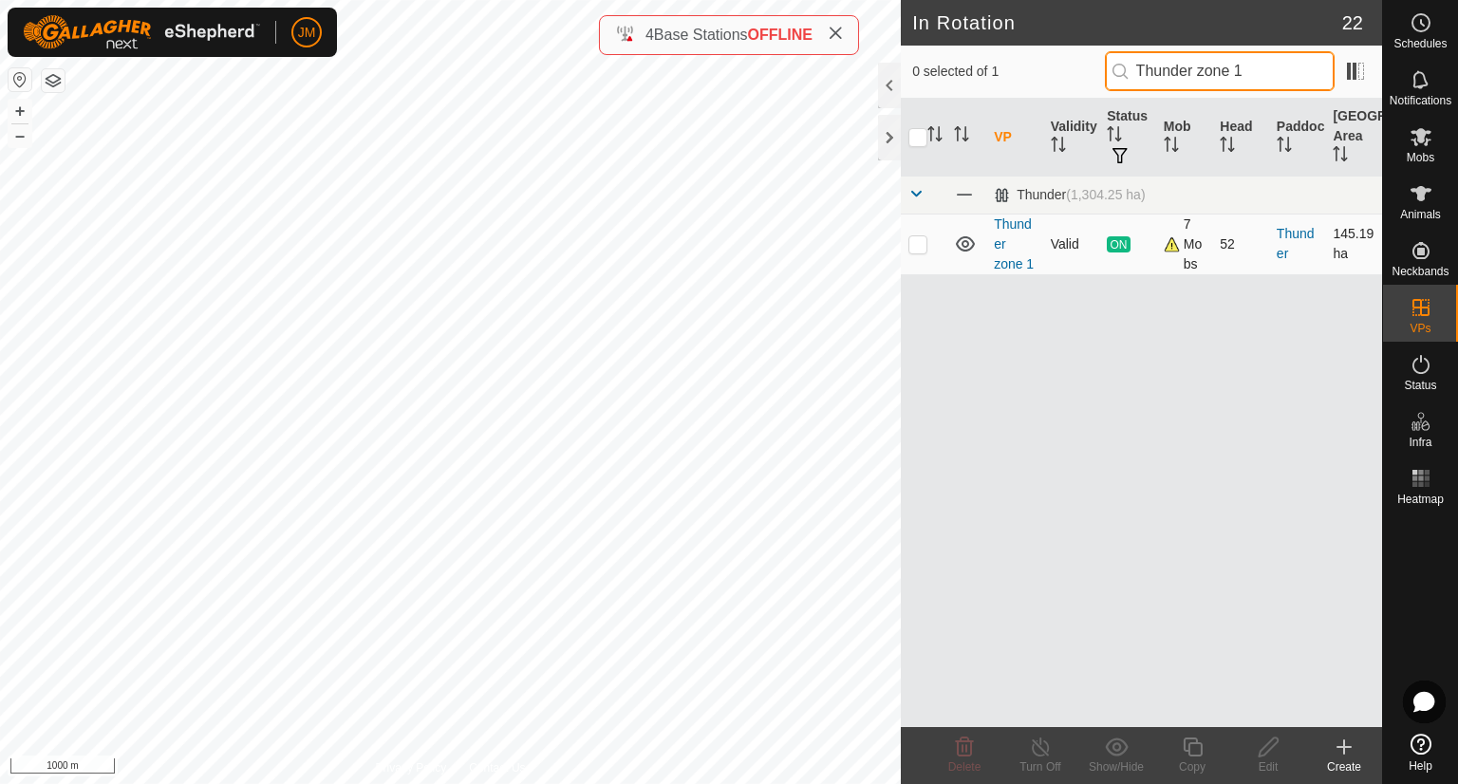
type input "Thunder zone 1"
drag, startPoint x: 1266, startPoint y: 231, endPoint x: 1306, endPoint y: 248, distance: 43.4
click at [1306, 248] on tr "Thunder zone 1 Valid ON 7 Mobs 52 Thunder 145.19 ha" at bounding box center [1141, 244] width 481 height 61
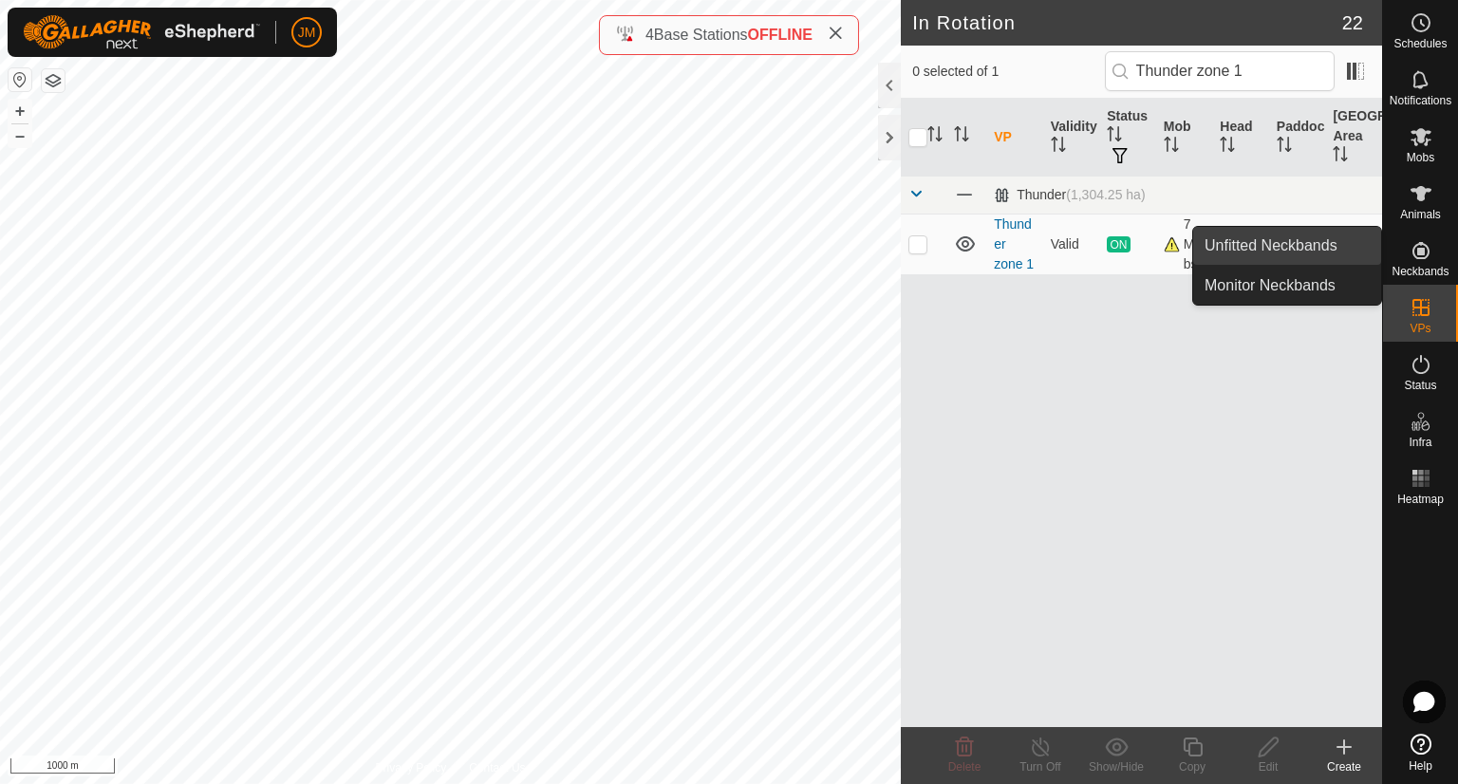
drag, startPoint x: 1389, startPoint y: 233, endPoint x: 1363, endPoint y: 228, distance: 26.1
click at [1386, 230] on div "Neckbands" at bounding box center [1420, 256] width 75 height 57
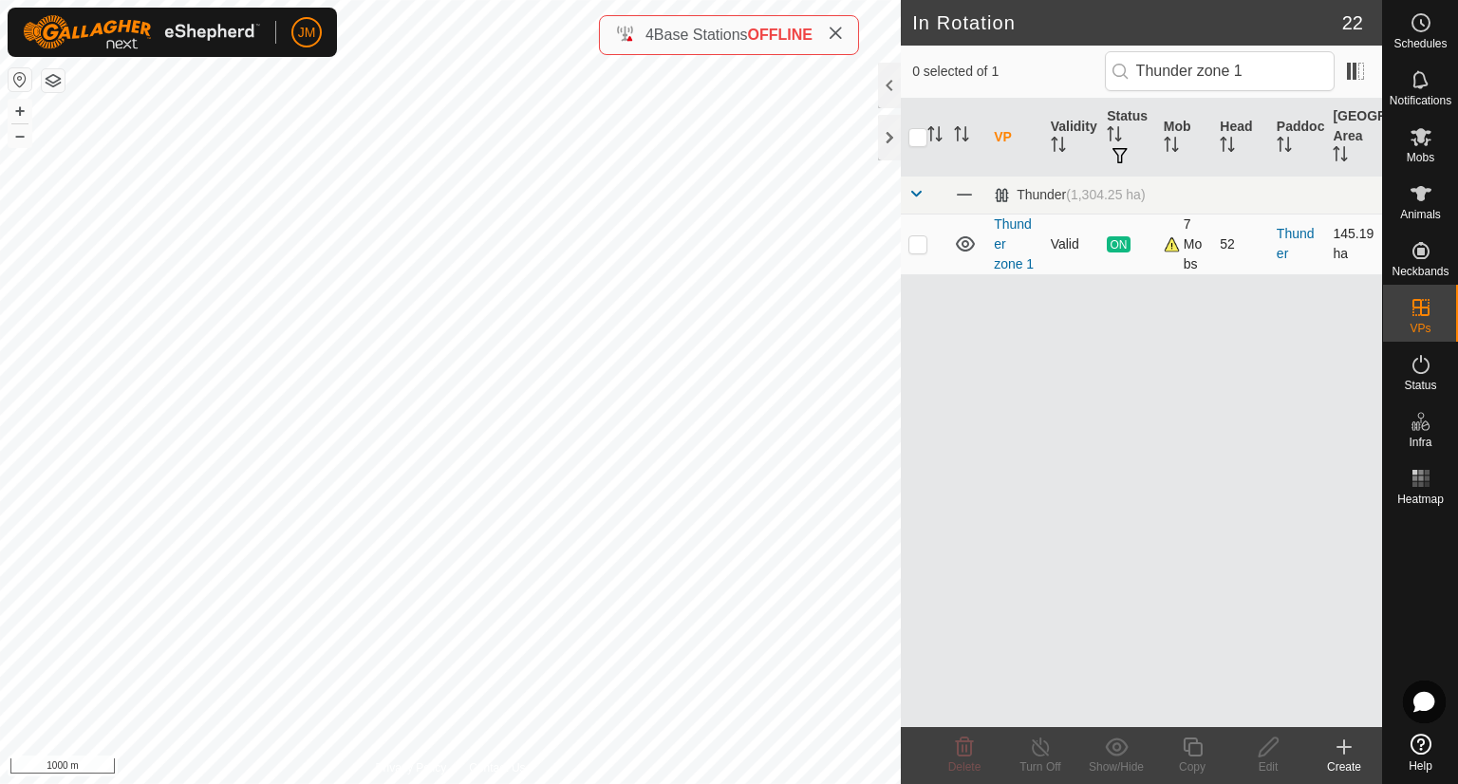
click at [1355, 217] on td "145.19 ha" at bounding box center [1353, 244] width 57 height 61
drag, startPoint x: 1332, startPoint y: 233, endPoint x: 1371, endPoint y: 234, distance: 39.0
click at [1371, 234] on td "145.19 ha" at bounding box center [1353, 244] width 57 height 61
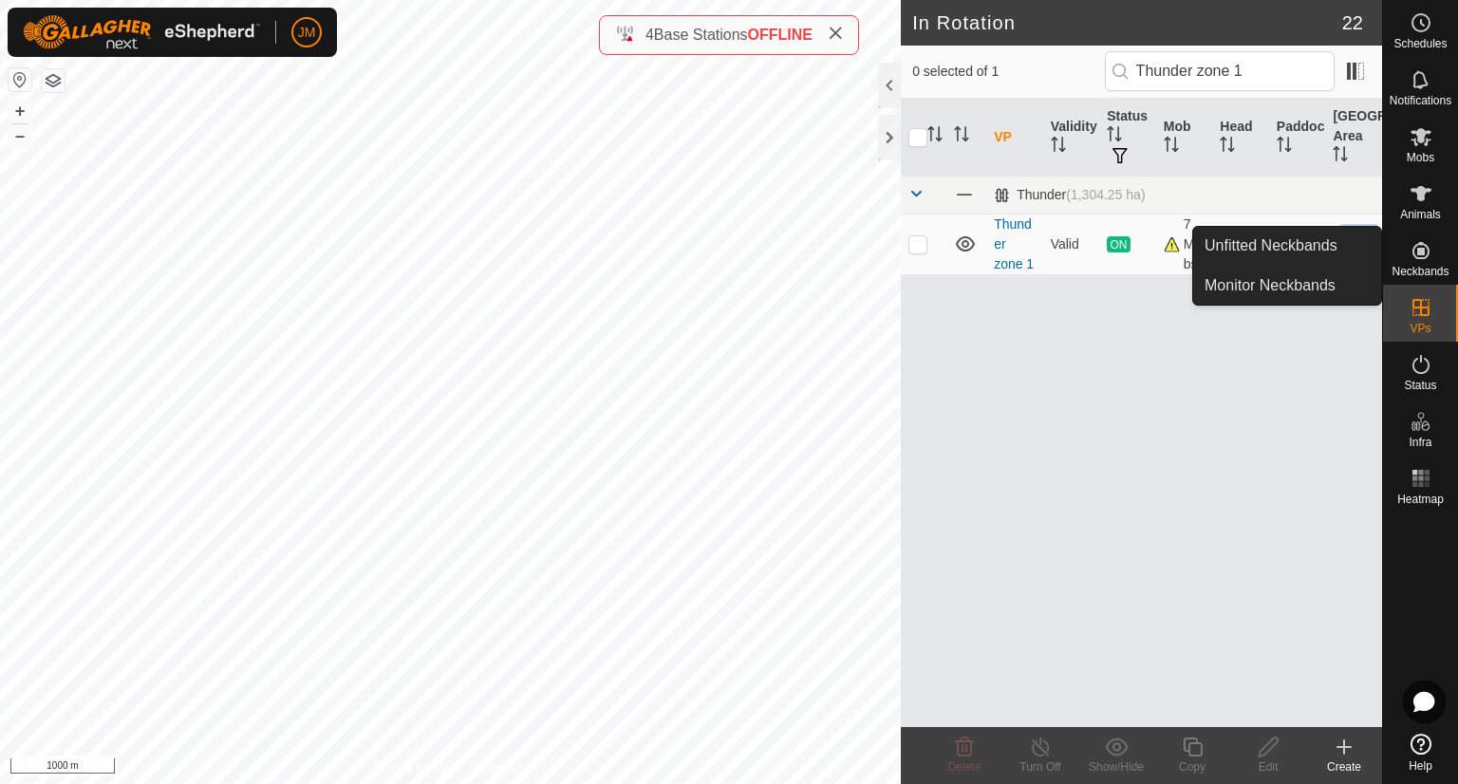
copy td "145.19"
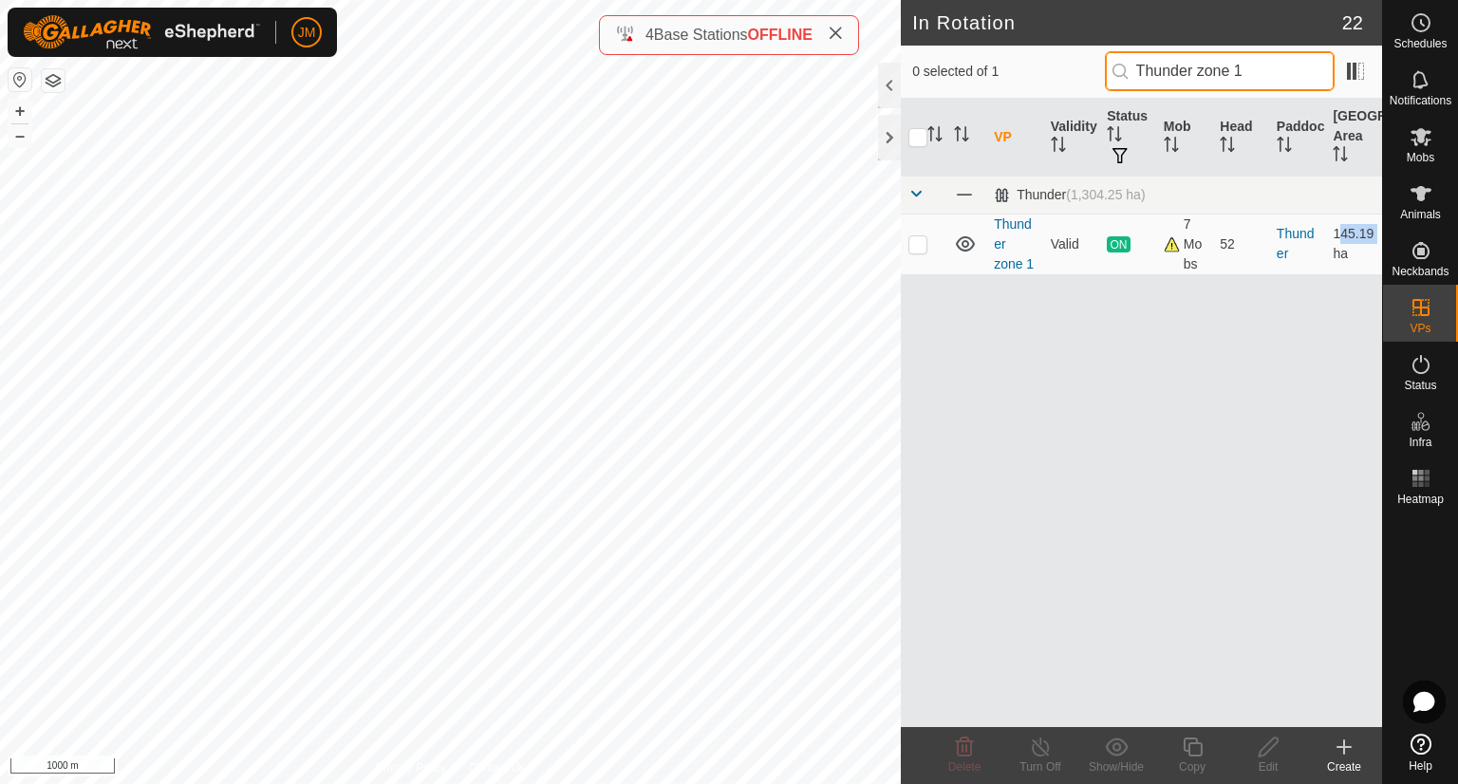
drag, startPoint x: 1207, startPoint y: 65, endPoint x: 1219, endPoint y: 69, distance: 12.3
click at [1207, 65] on input "Thunder zone 1" at bounding box center [1220, 71] width 230 height 40
click at [1265, 78] on input "Thunder zone 1" at bounding box center [1220, 71] width 230 height 40
click at [1269, 65] on input "Thunder zone 1" at bounding box center [1220, 71] width 230 height 40
click at [1289, 73] on input "Thunder zone 1" at bounding box center [1220, 71] width 230 height 40
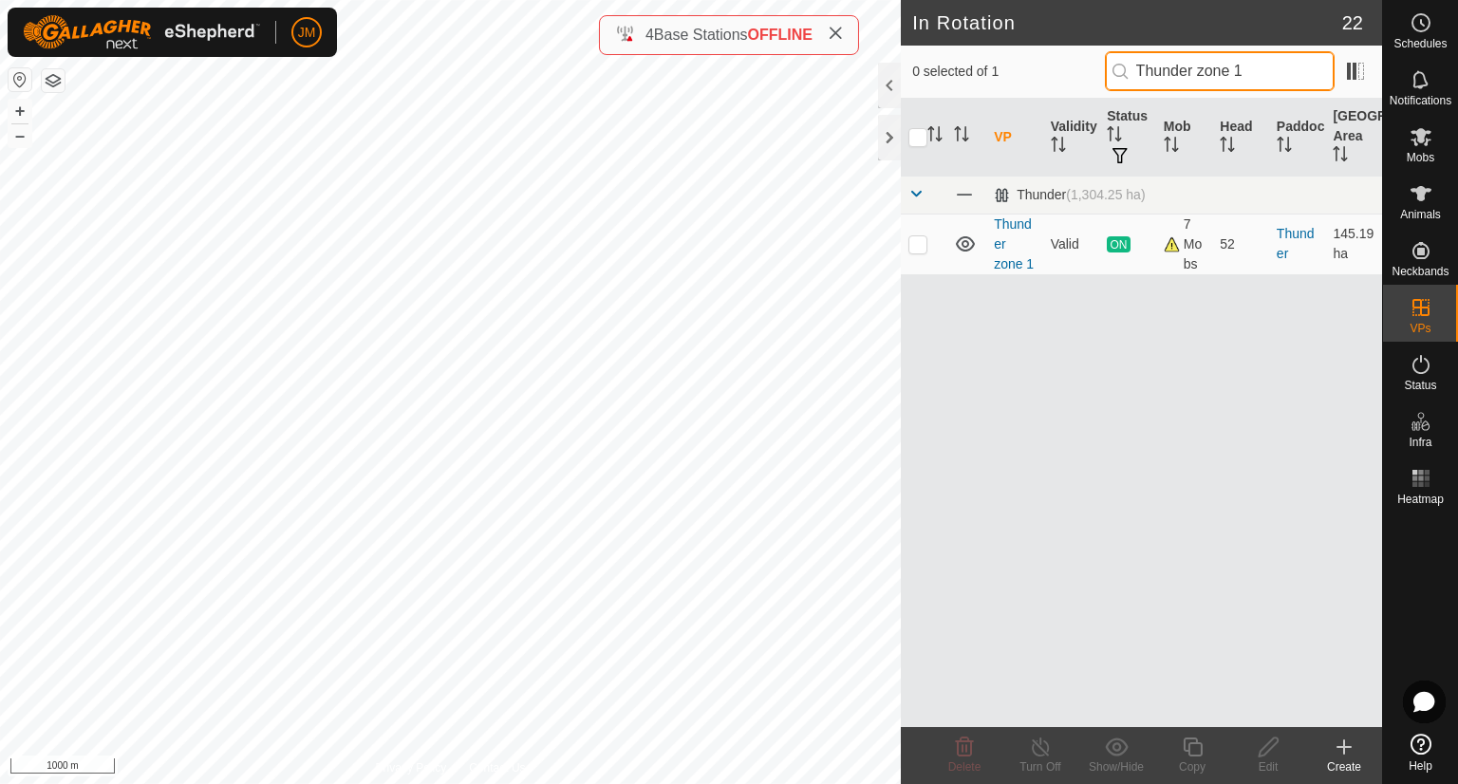
drag, startPoint x: 1289, startPoint y: 73, endPoint x: 1111, endPoint y: 75, distance: 178.5
click at [1111, 75] on input "Thunder zone 1" at bounding box center [1220, 71] width 230 height 40
click at [1283, 85] on input "Thunder zone 1" at bounding box center [1220, 71] width 230 height 40
click at [1291, 68] on input "Thunder zone 1" at bounding box center [1220, 71] width 230 height 40
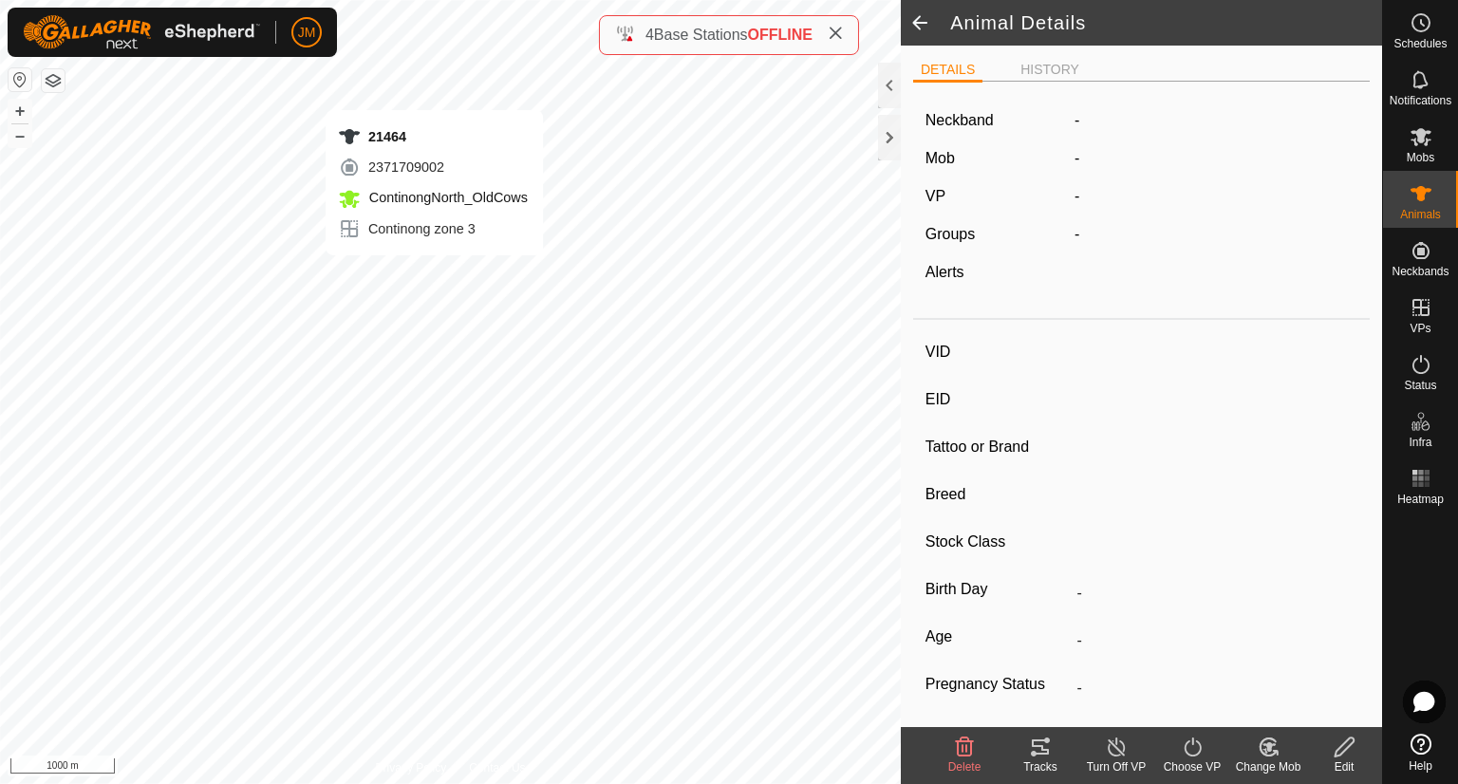
type input "19386"
type input "-"
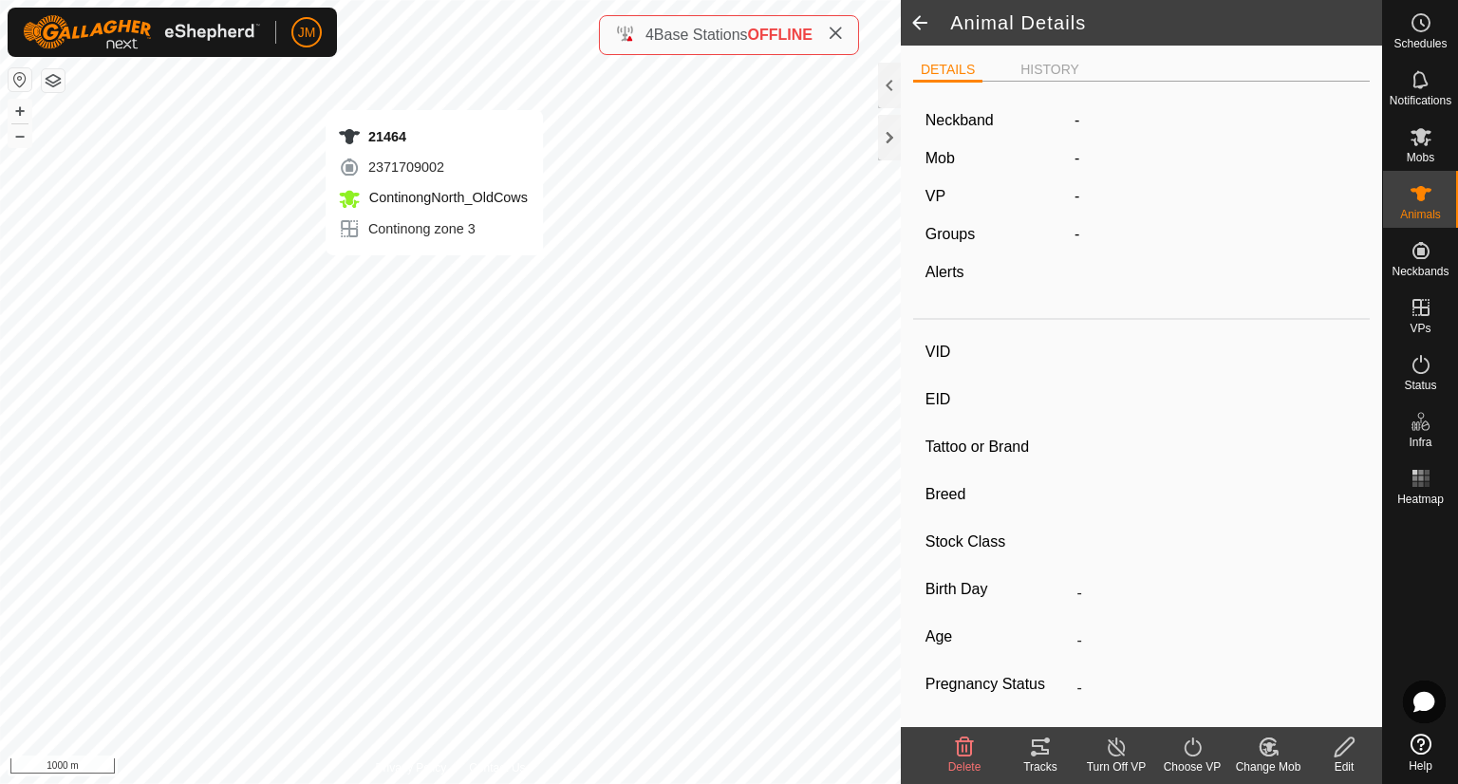
type input "-"
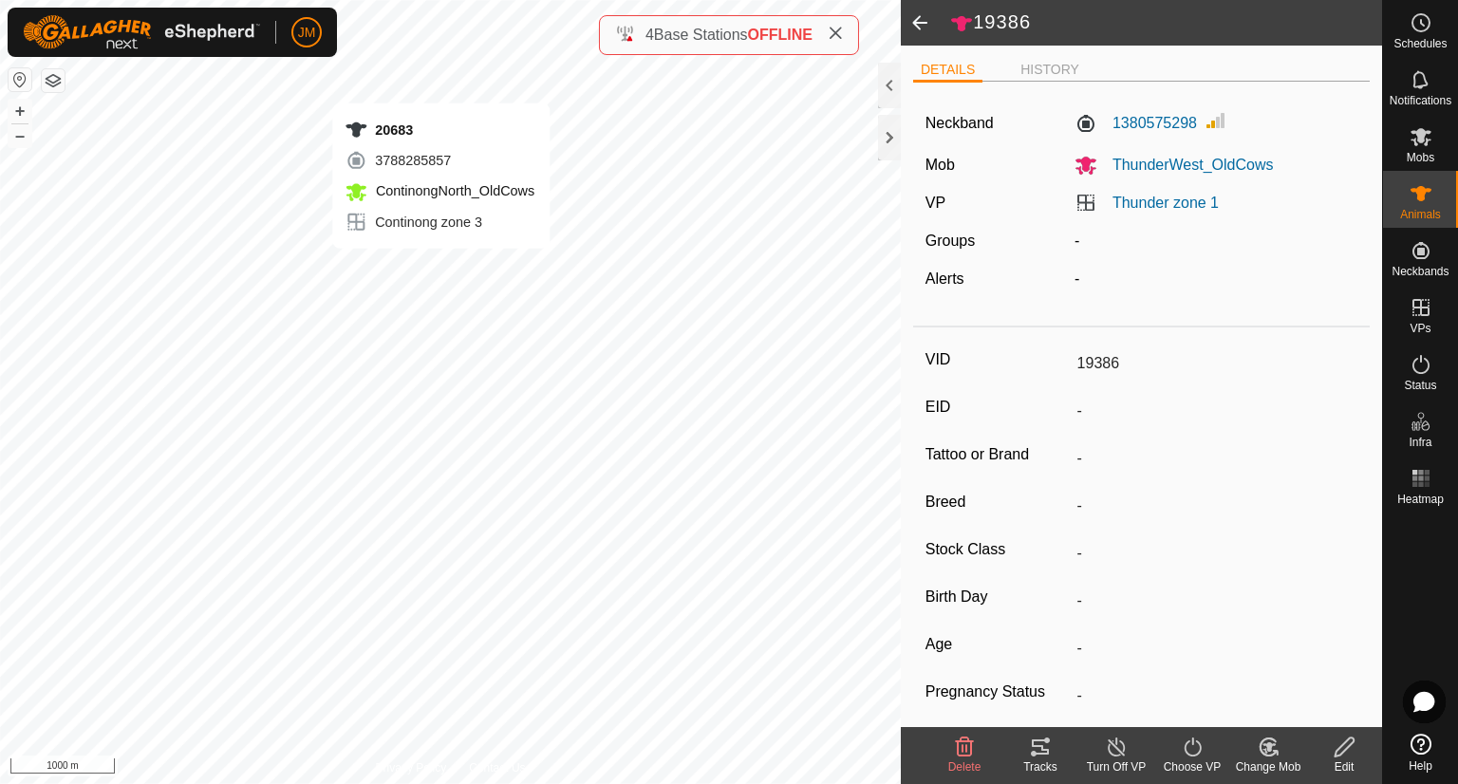
type input "21117"
type input "20108"
type input "-"
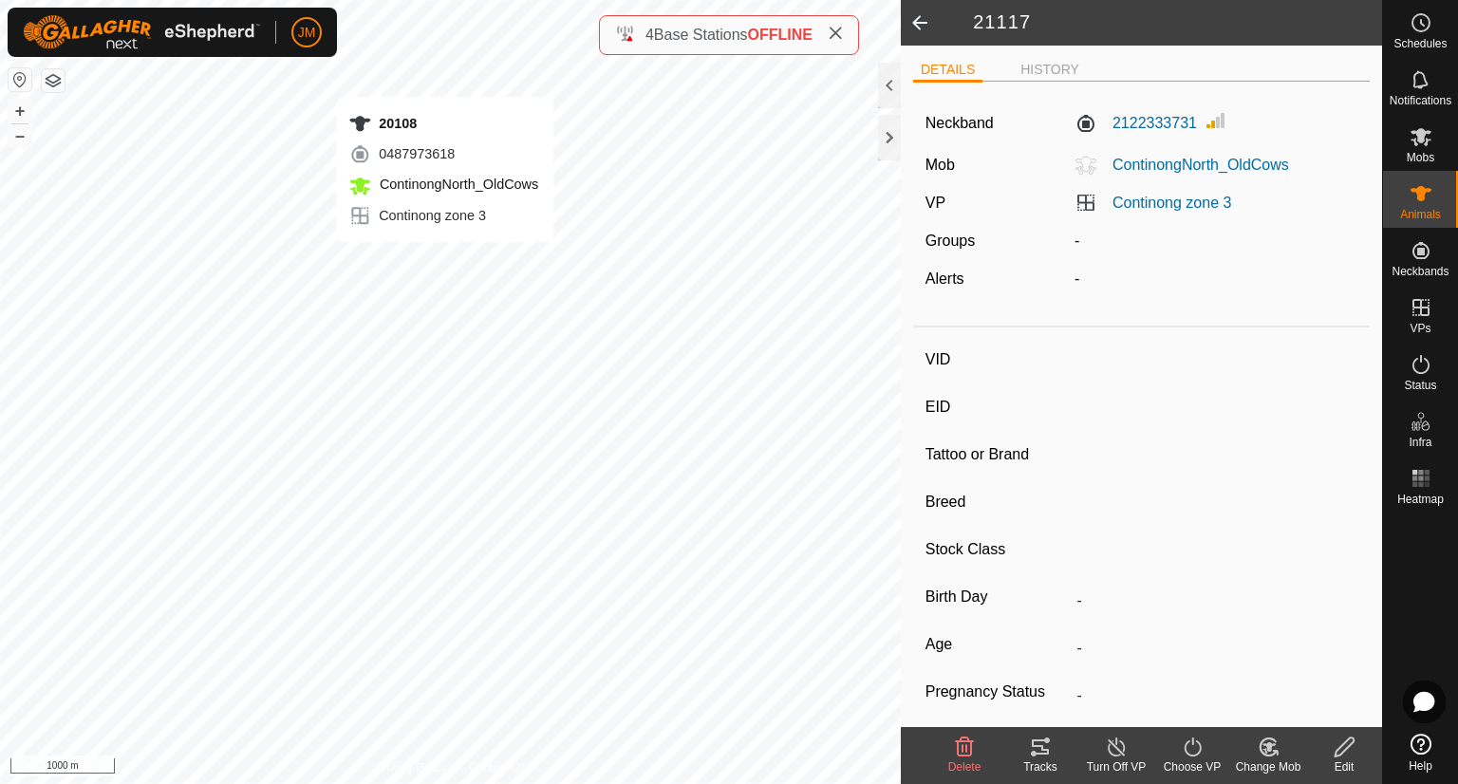
type input "-"
click at [887, 121] on div at bounding box center [889, 138] width 23 height 46
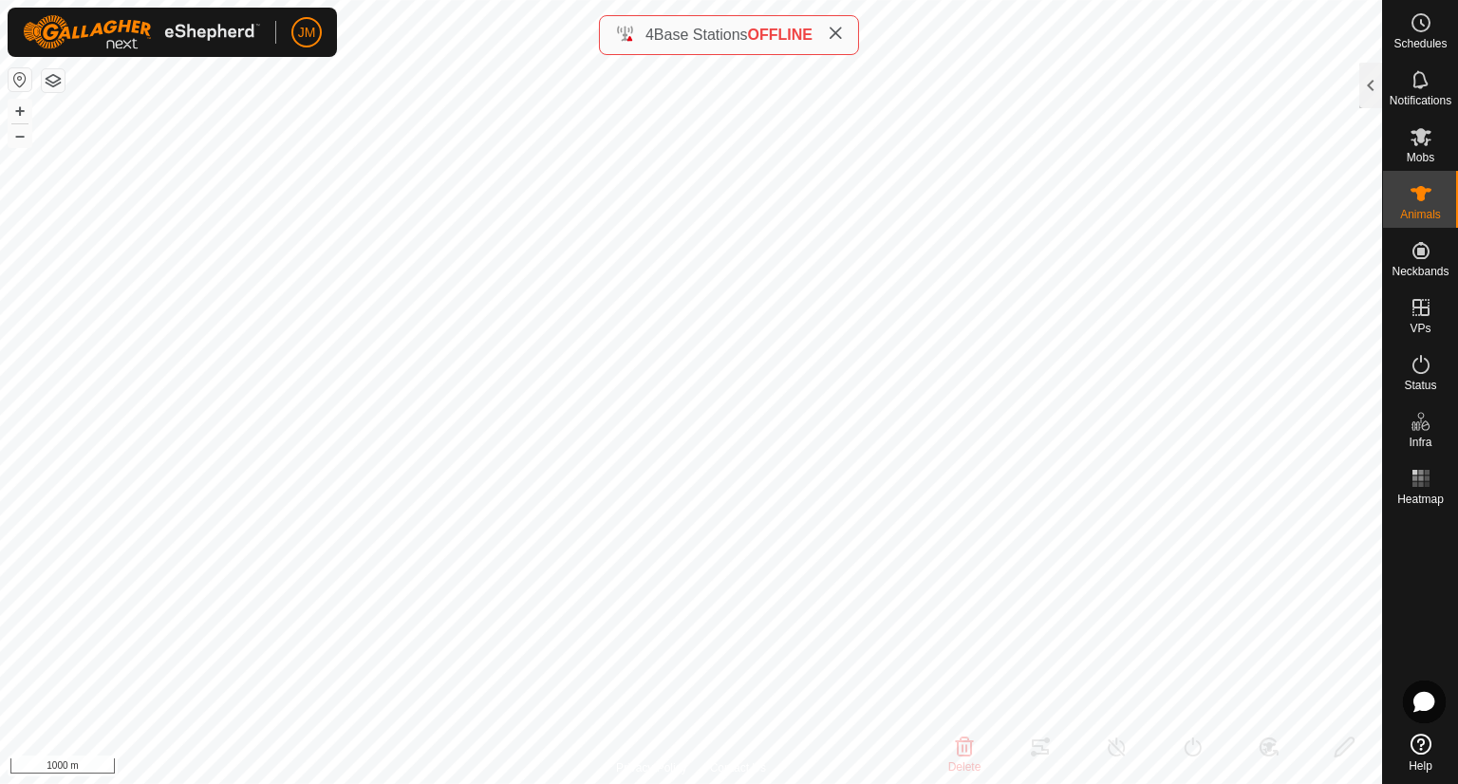
click at [836, 35] on icon at bounding box center [835, 33] width 15 height 15
click at [1404, 381] on span "Status" at bounding box center [1420, 385] width 32 height 11
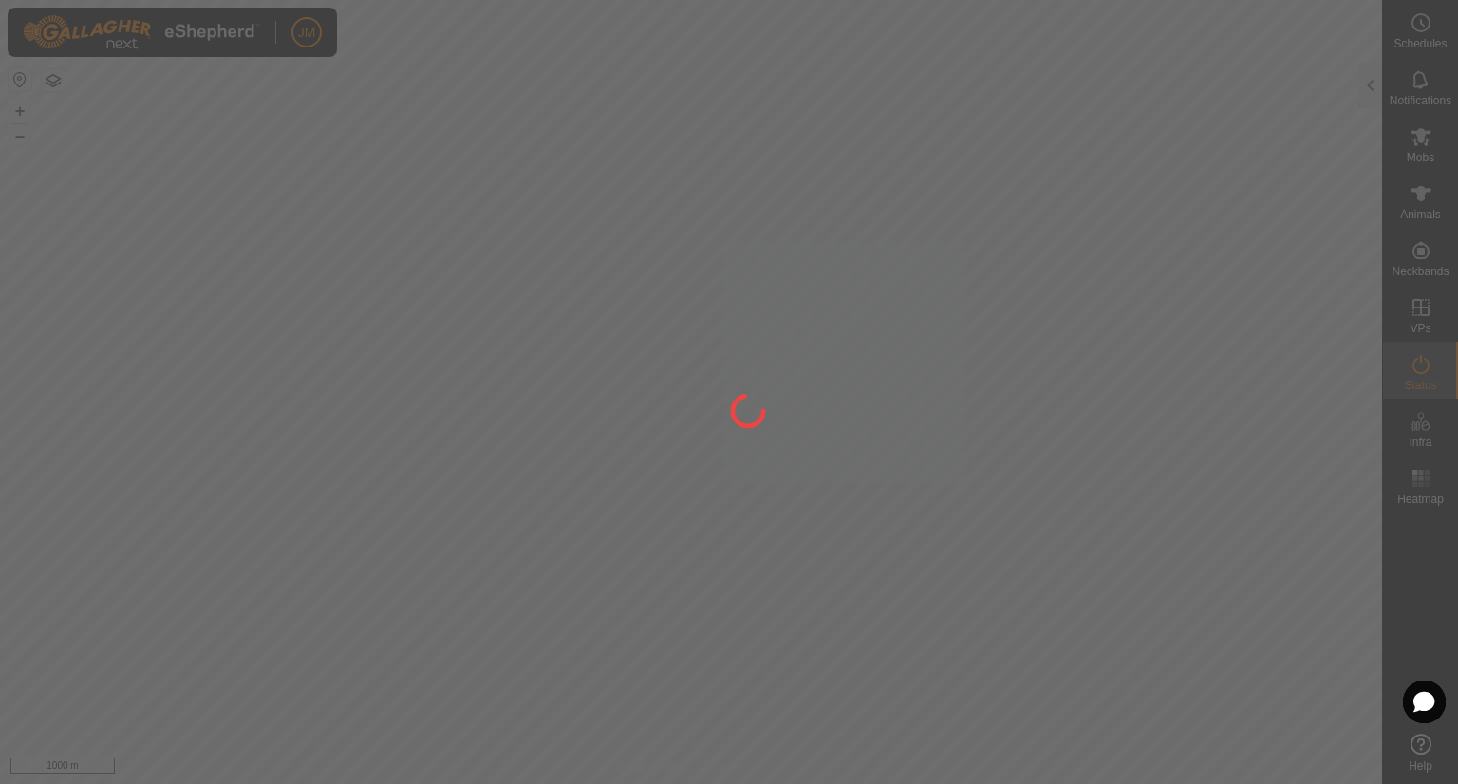
click at [1420, 376] on div at bounding box center [729, 392] width 1458 height 784
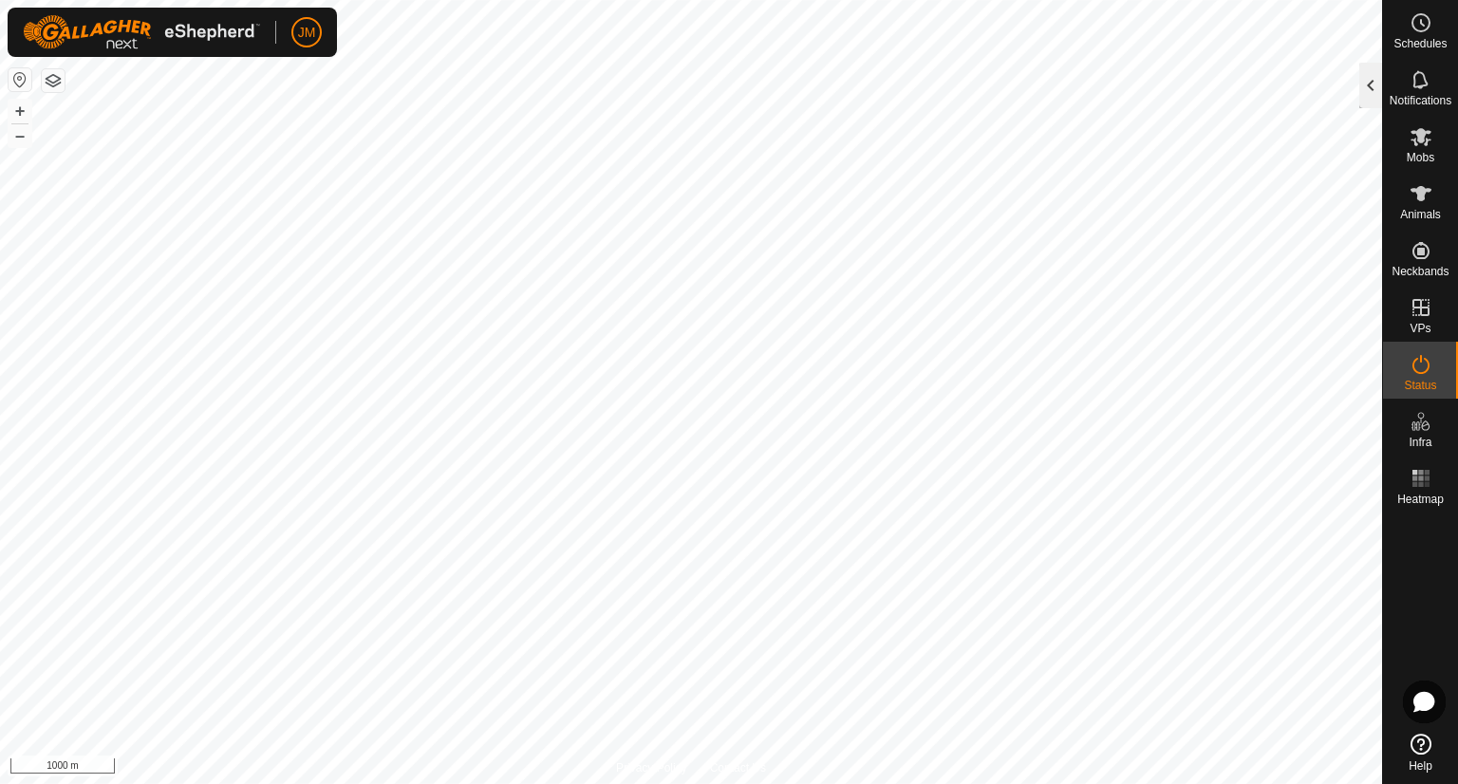
click at [1364, 90] on div at bounding box center [1370, 86] width 23 height 46
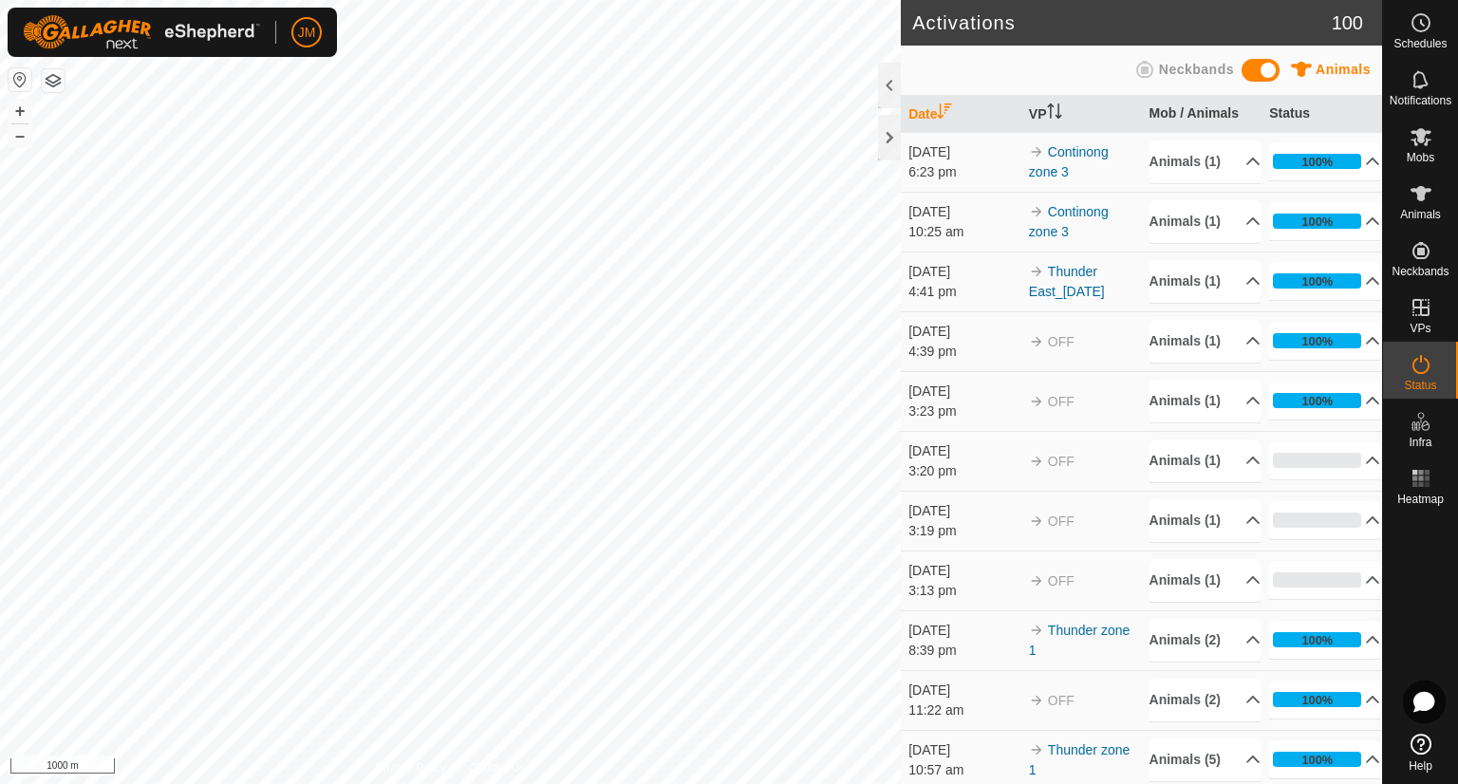
drag, startPoint x: 1087, startPoint y: 191, endPoint x: 1158, endPoint y: 65, distance: 144.1
click at [1087, 189] on td "Continong zone 3" at bounding box center [1081, 162] width 121 height 60
click at [897, 128] on div at bounding box center [889, 138] width 23 height 46
